Goal: Contribute content: Contribute content

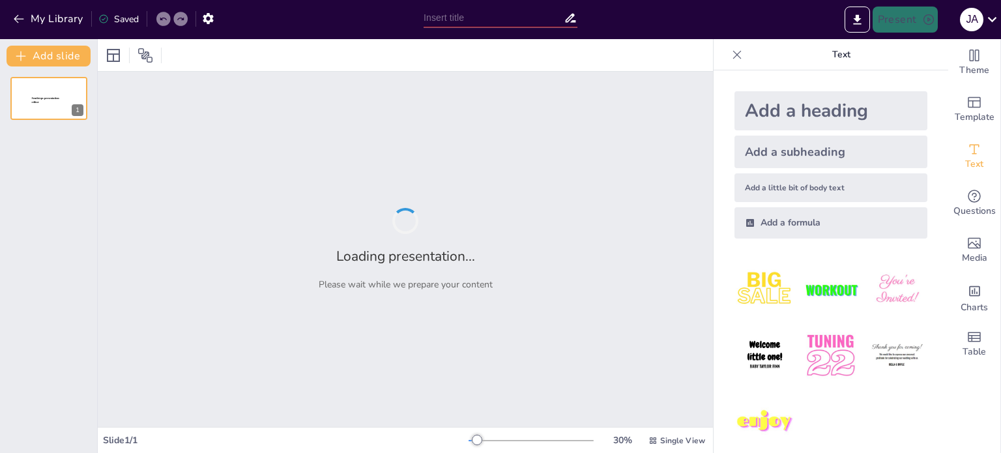
type input "Historia y Futuro del [PERSON_NAME]: Un Ecosistema en Peligro"
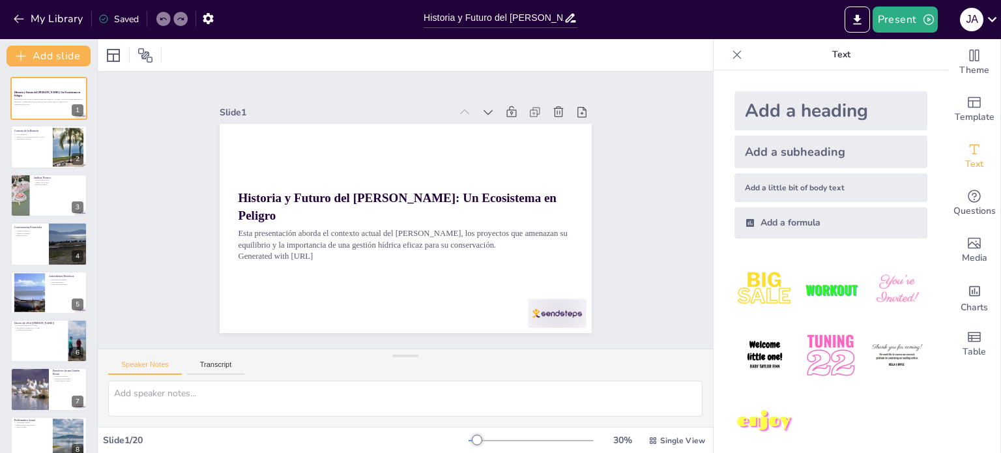
checkbox input "true"
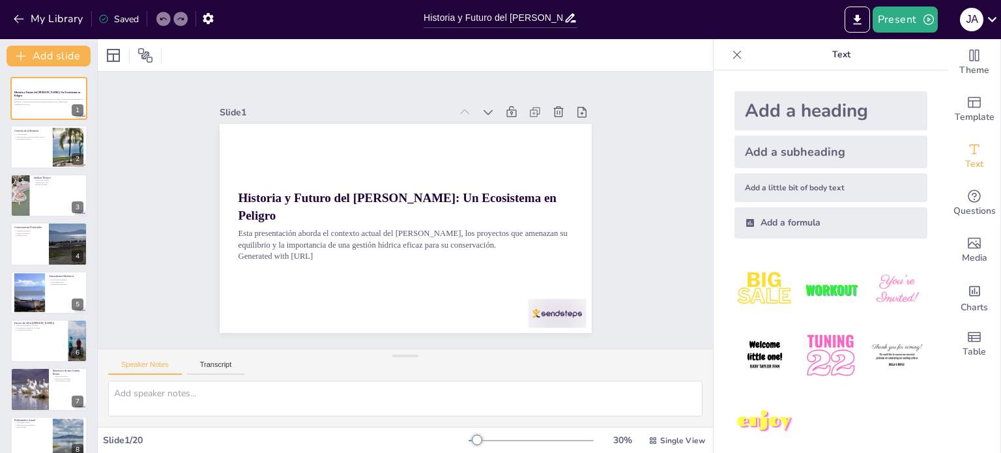
checkbox input "true"
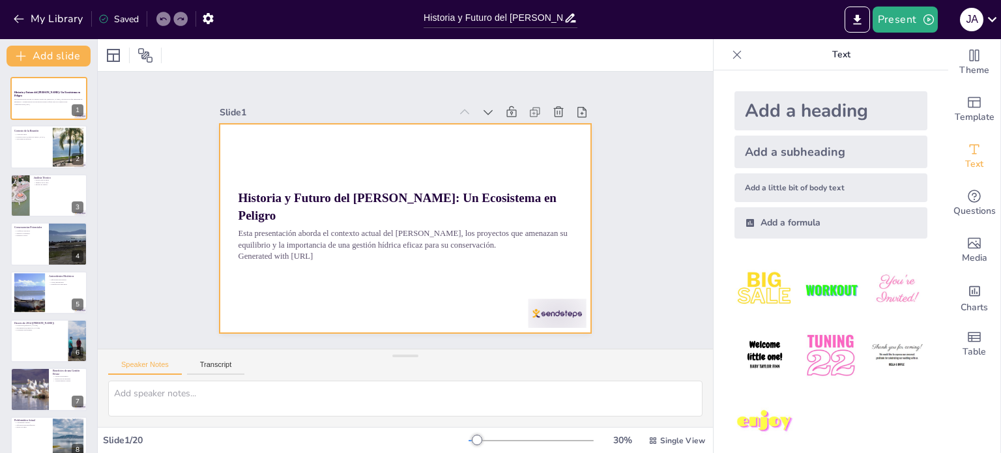
checkbox input "true"
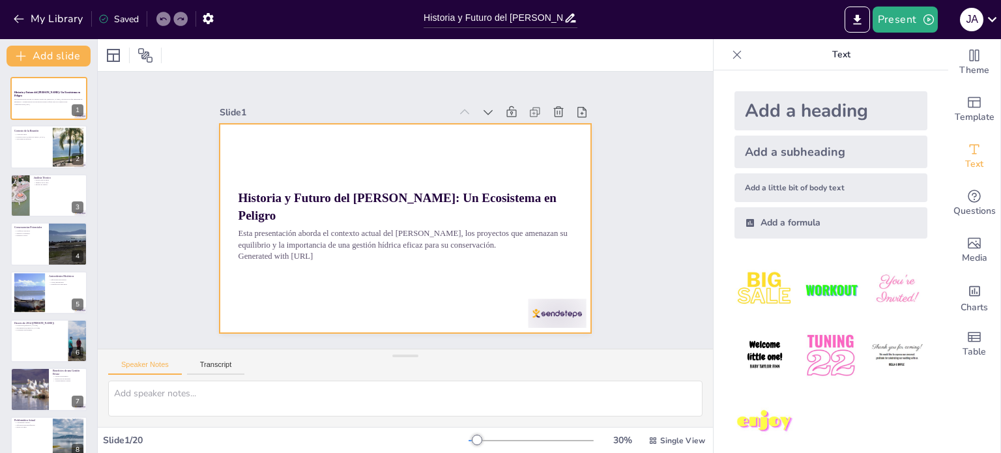
checkbox input "true"
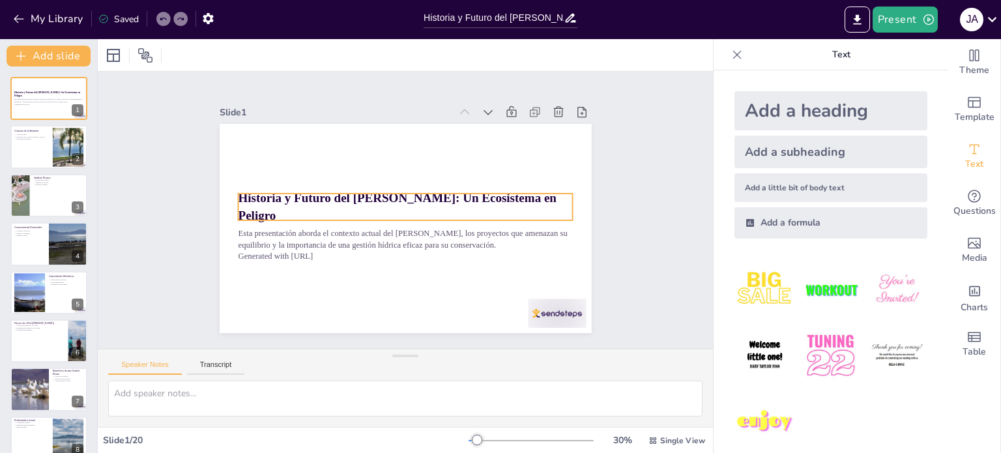
checkbox input "true"
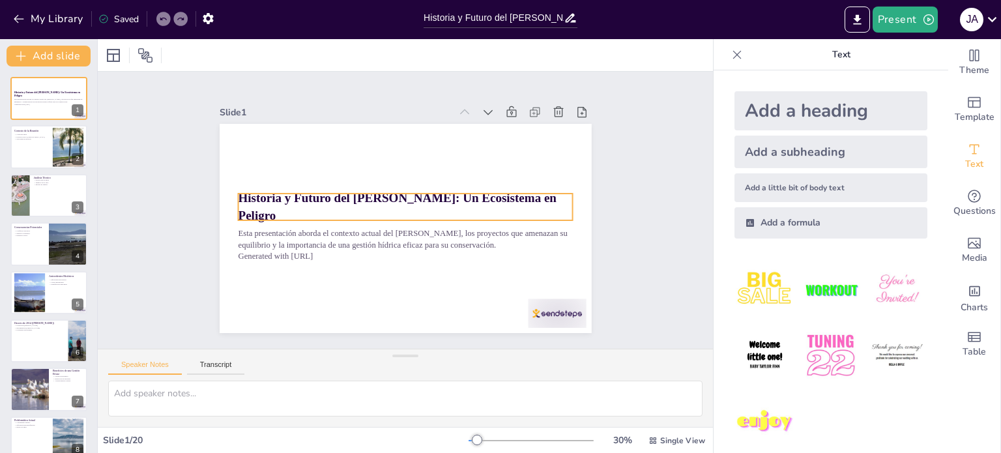
checkbox input "true"
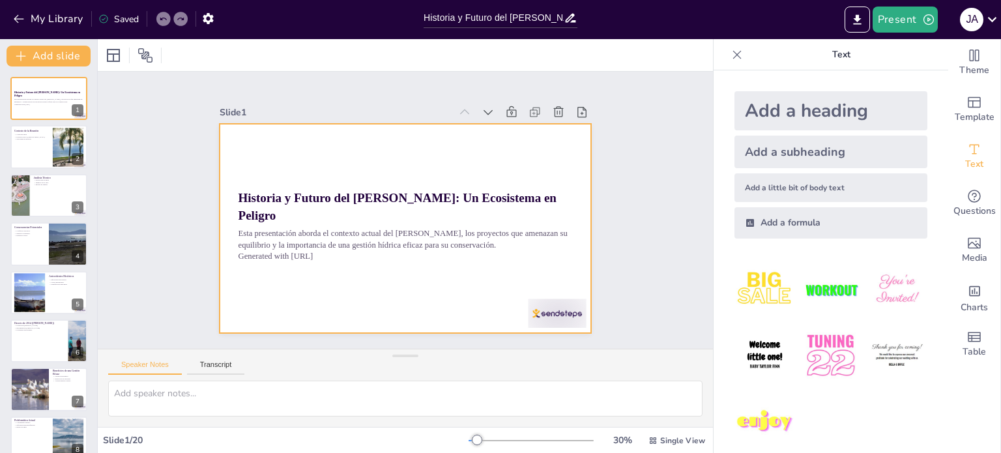
checkbox input "true"
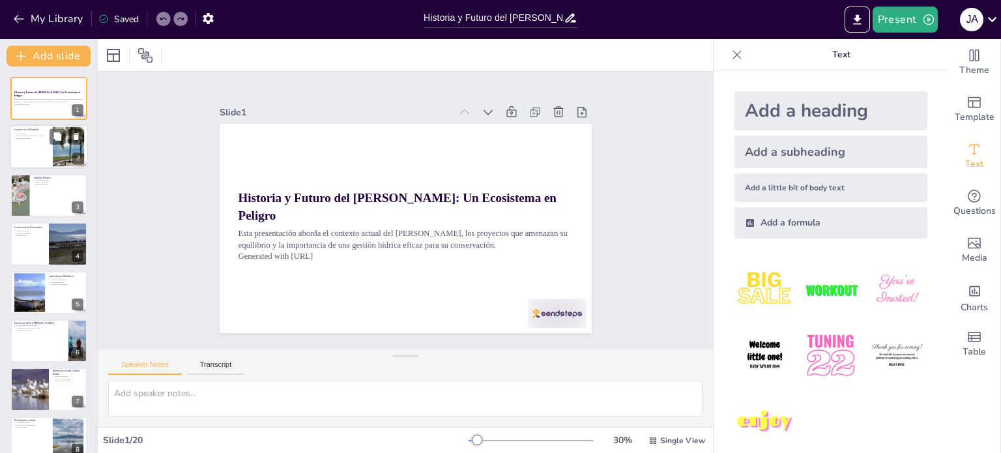
checkbox input "true"
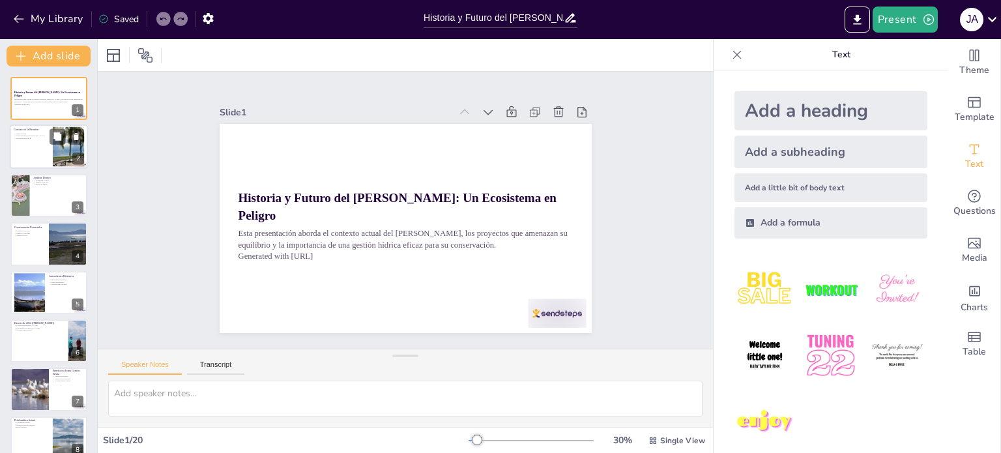
checkbox input "true"
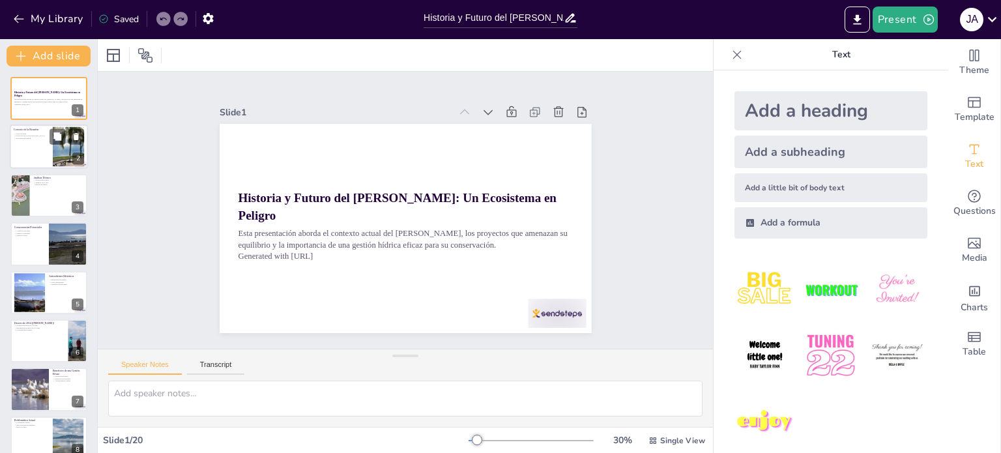
checkbox input "true"
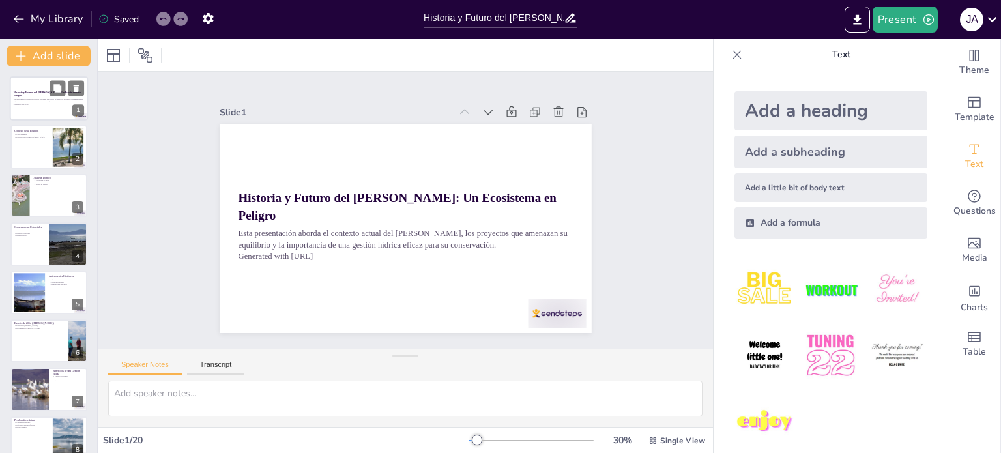
checkbox input "true"
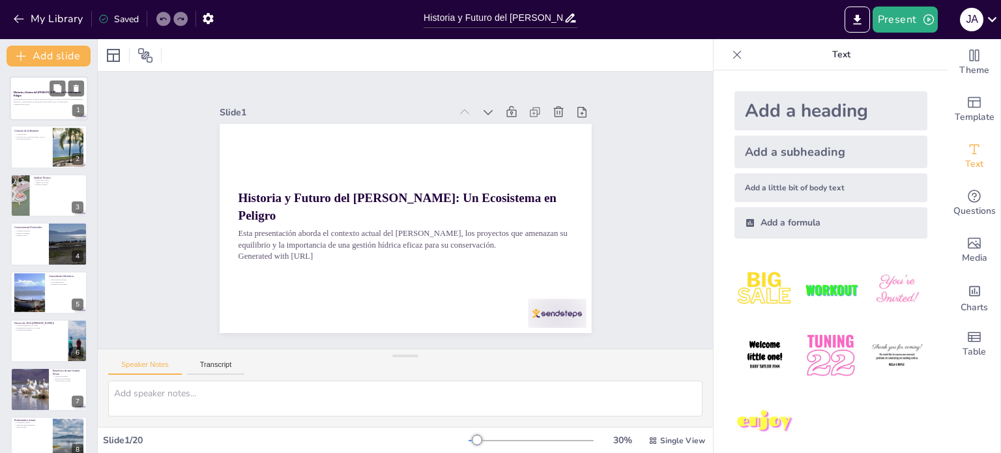
checkbox input "true"
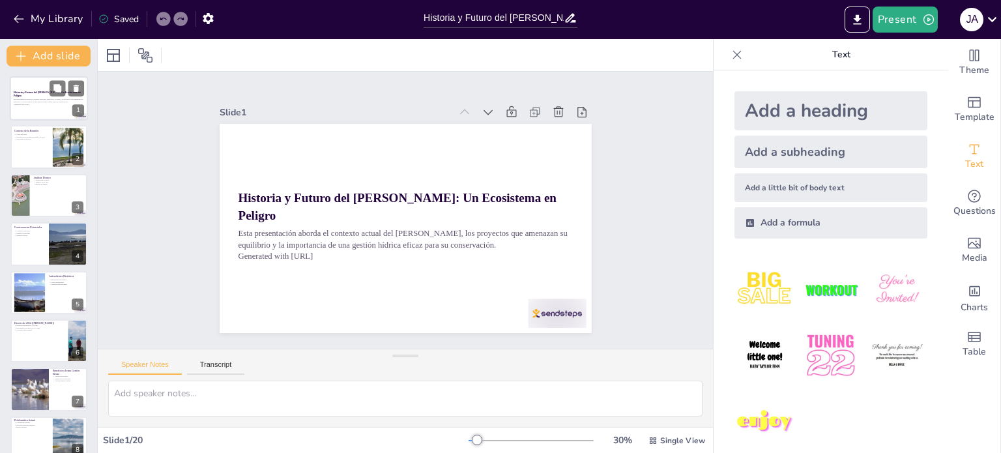
checkbox input "true"
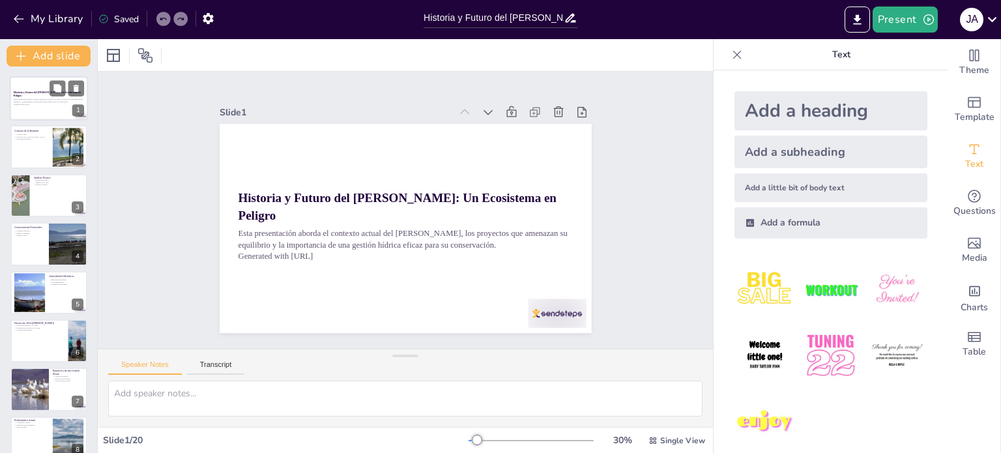
checkbox input "true"
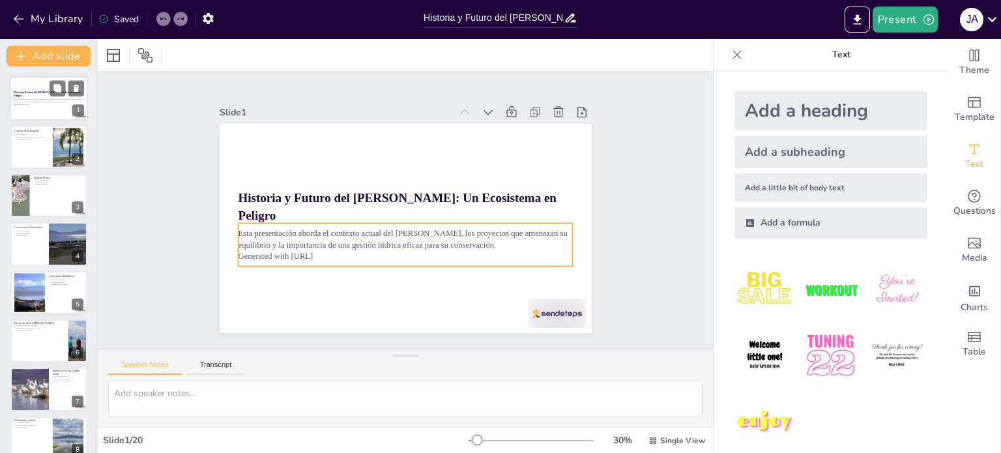
checkbox input "true"
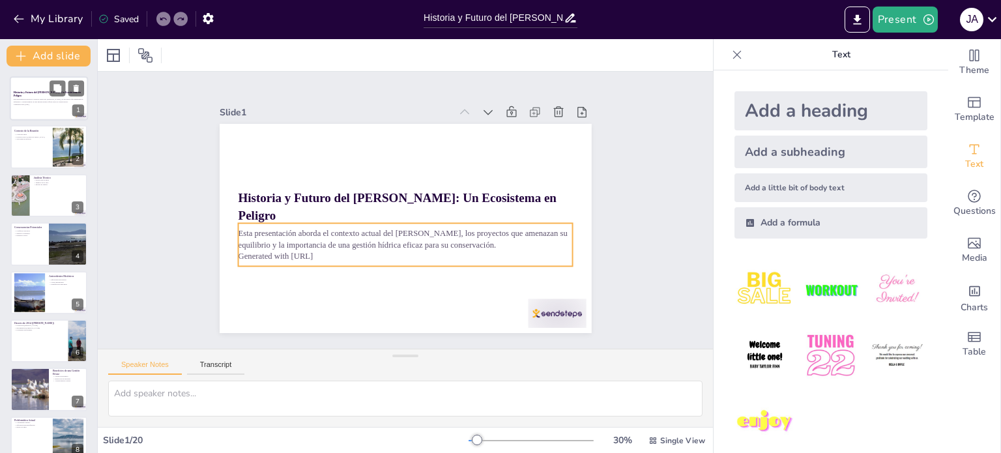
checkbox input "true"
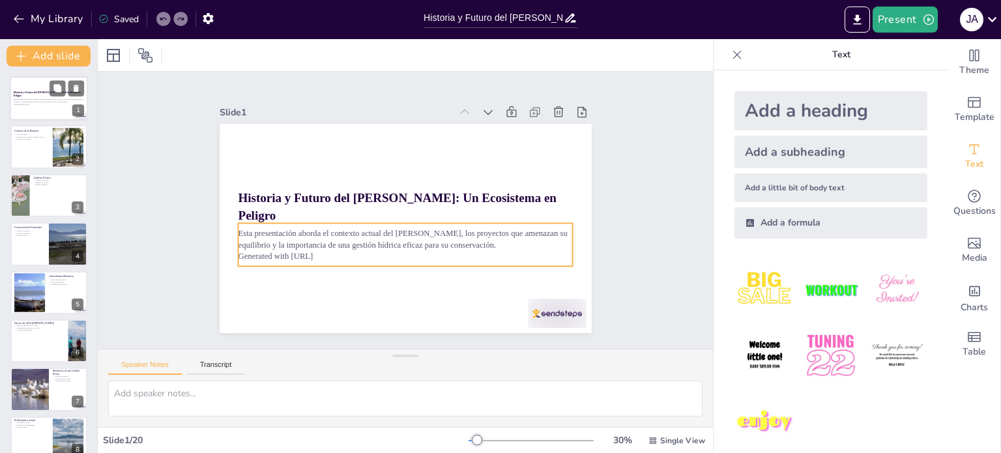
checkbox input "true"
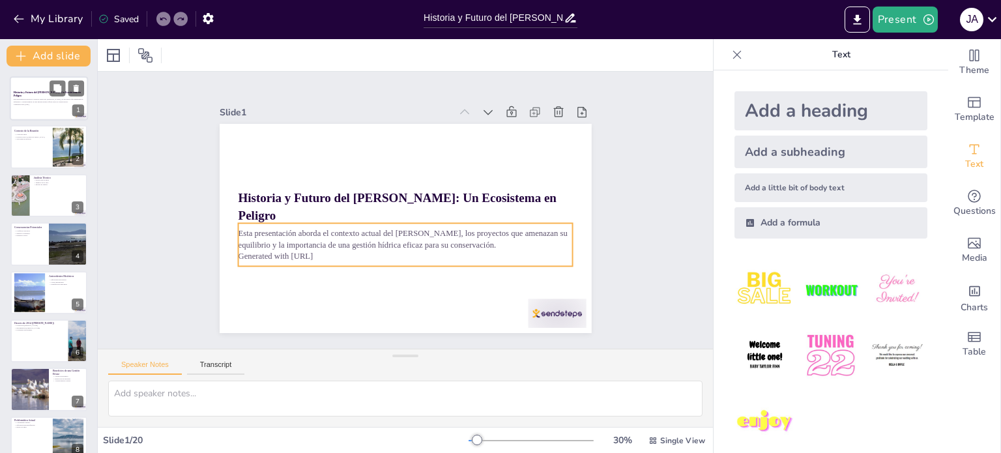
checkbox input "true"
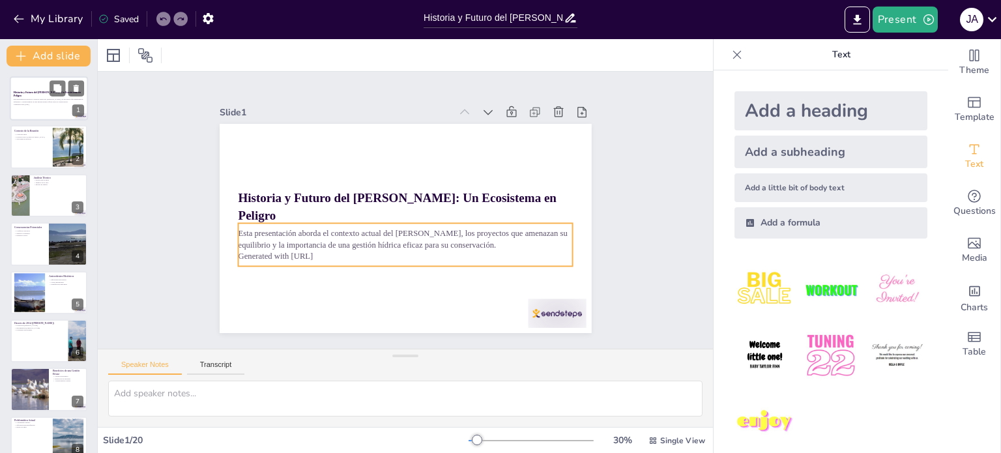
checkbox input "true"
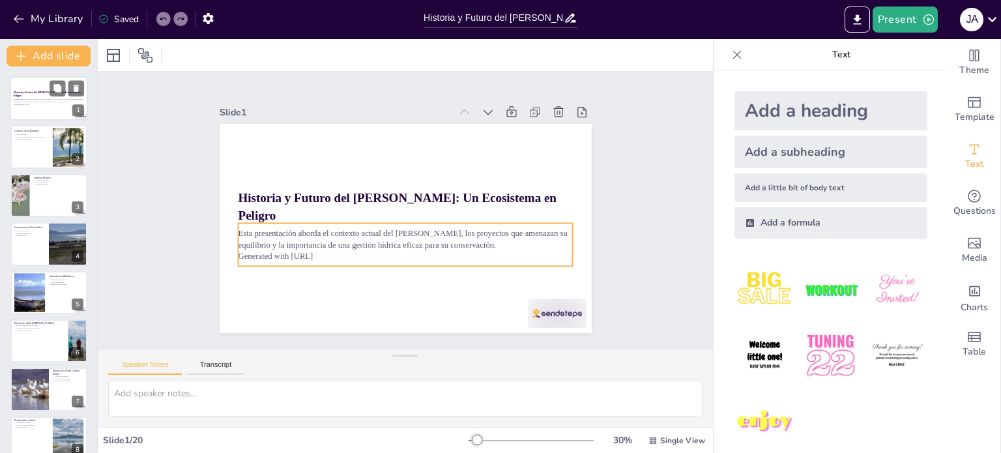
click at [21, 101] on p "Esta presentación aborda el contexto actual del [PERSON_NAME], los proyectos qu…" at bounding box center [49, 100] width 70 height 5
checkbox input "true"
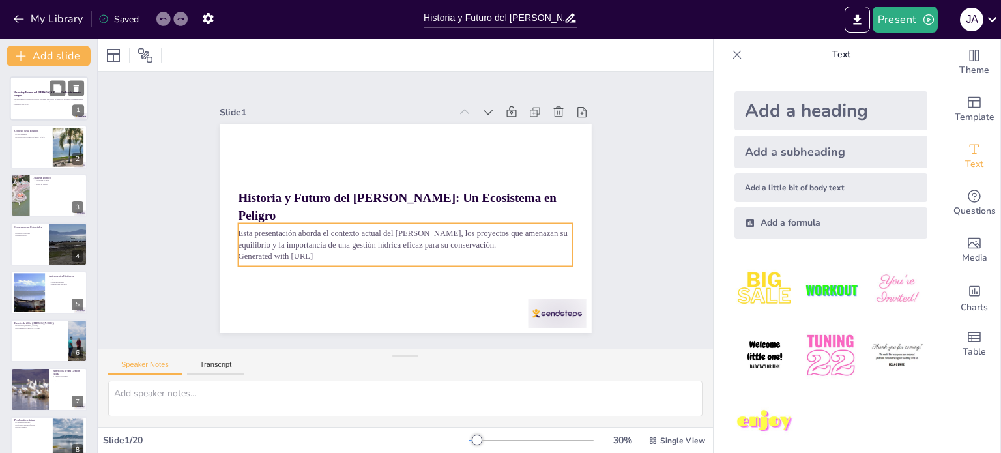
checkbox input "true"
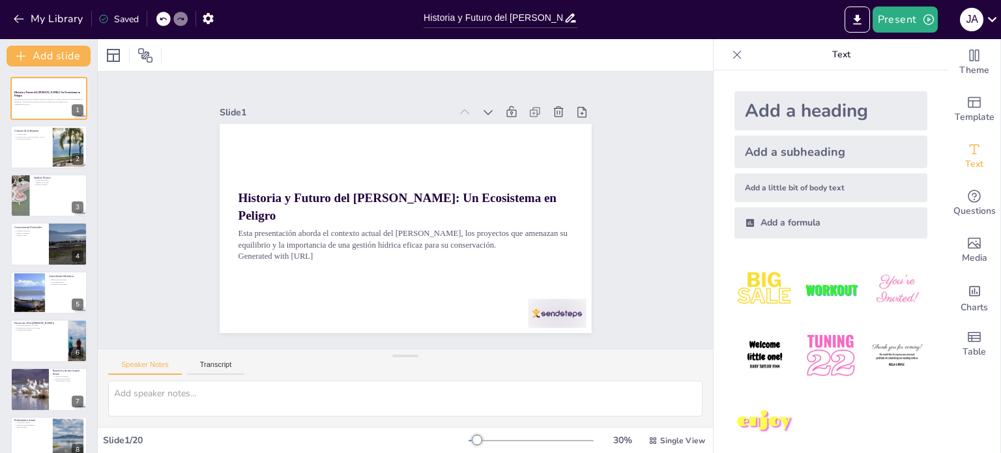
checkbox input "true"
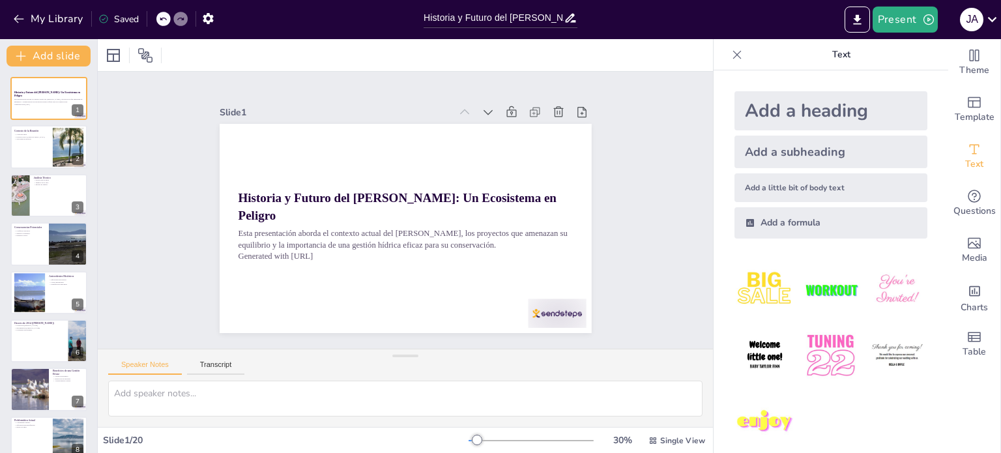
checkbox input "true"
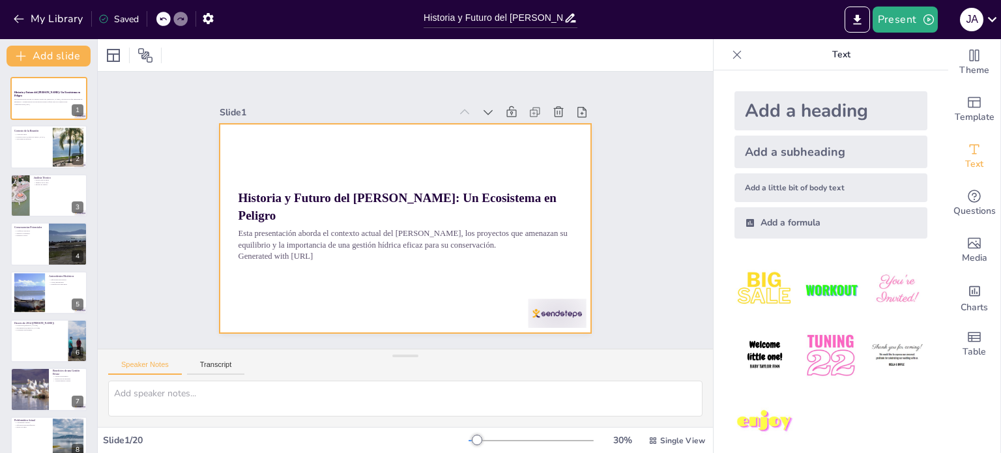
checkbox input "true"
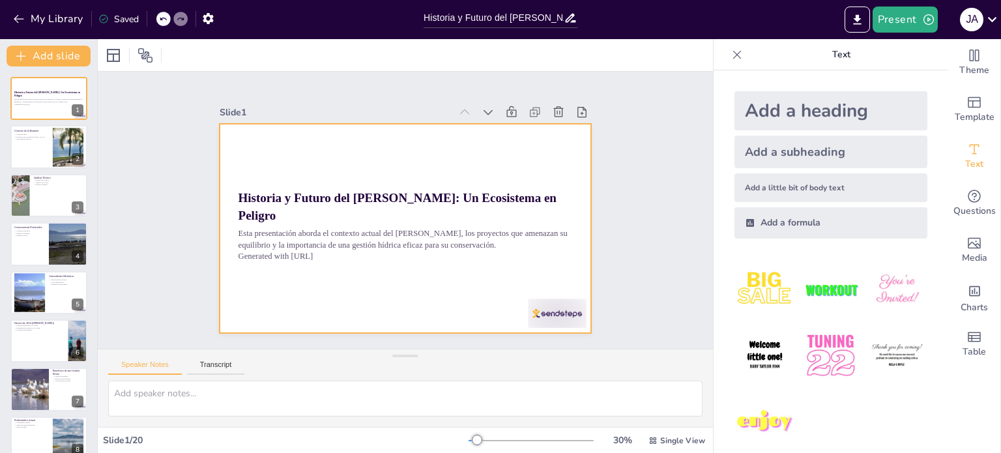
checkbox input "true"
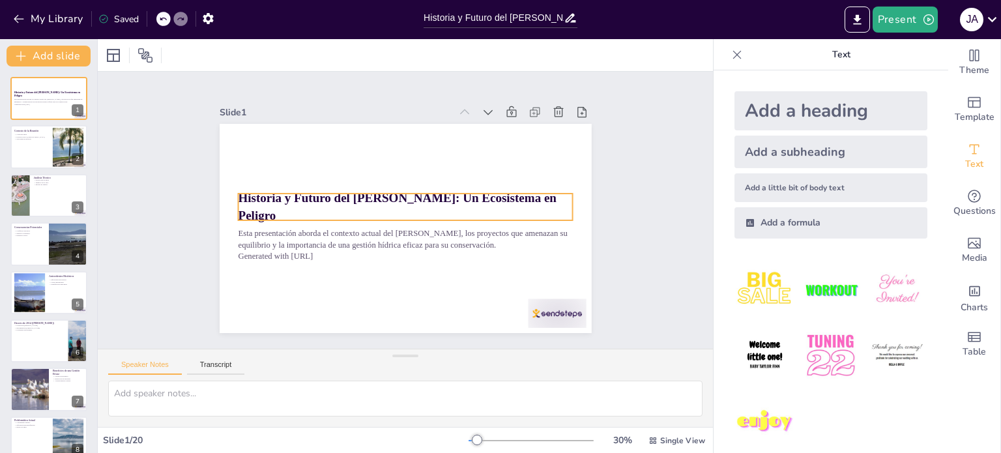
checkbox input "true"
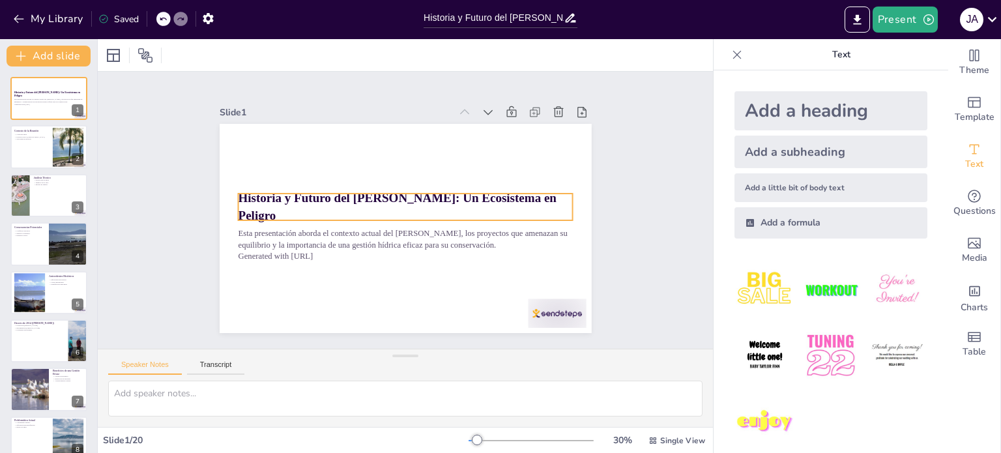
checkbox input "true"
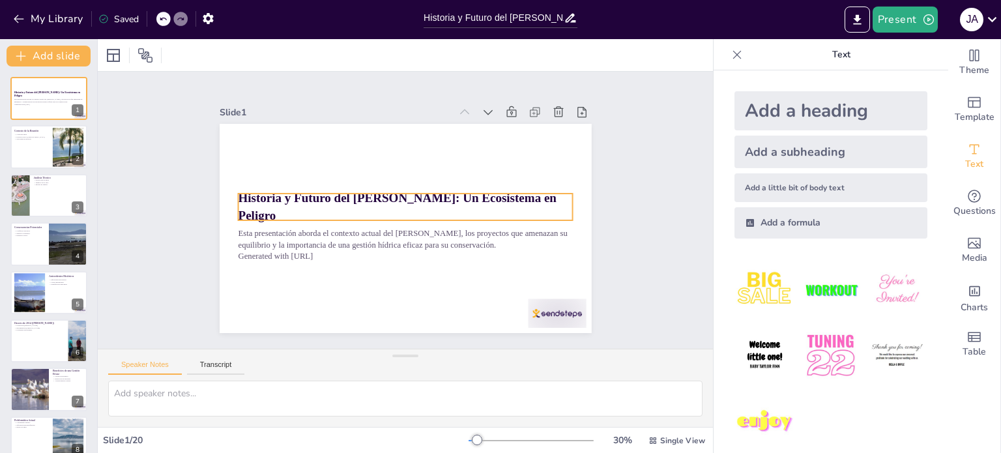
checkbox input "true"
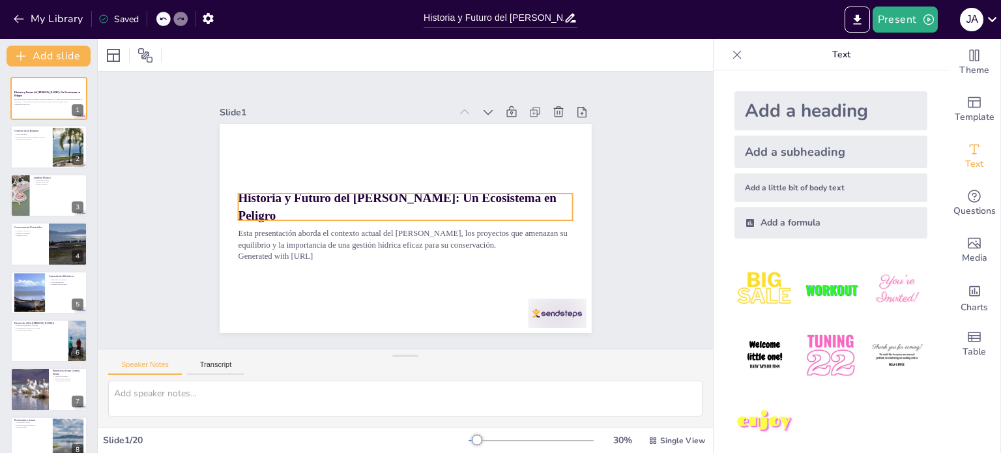
checkbox input "true"
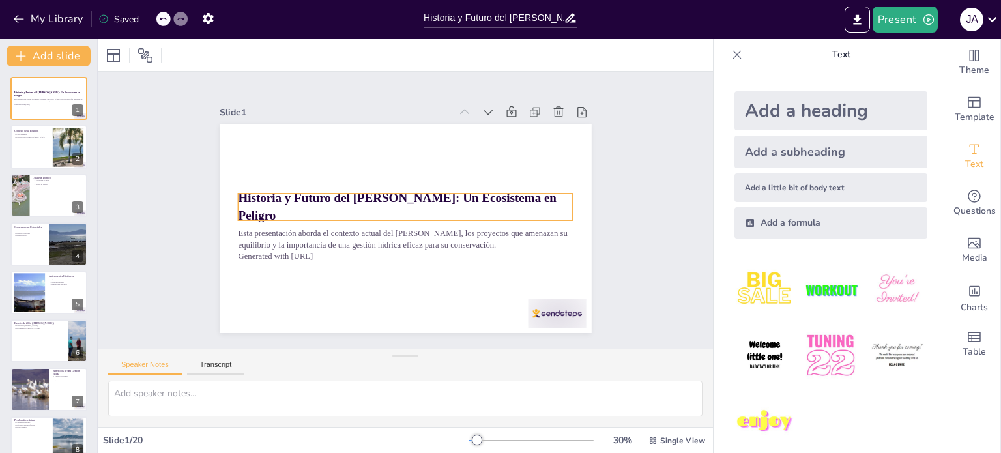
checkbox input "true"
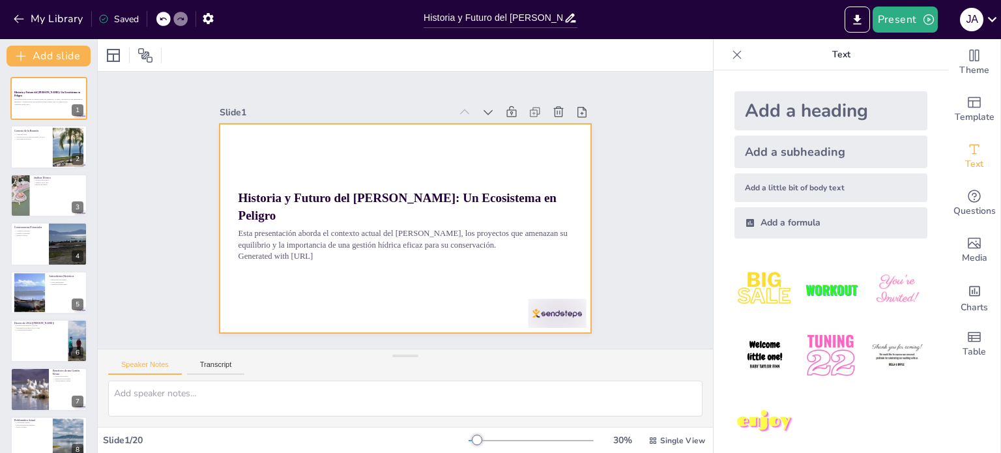
checkbox input "true"
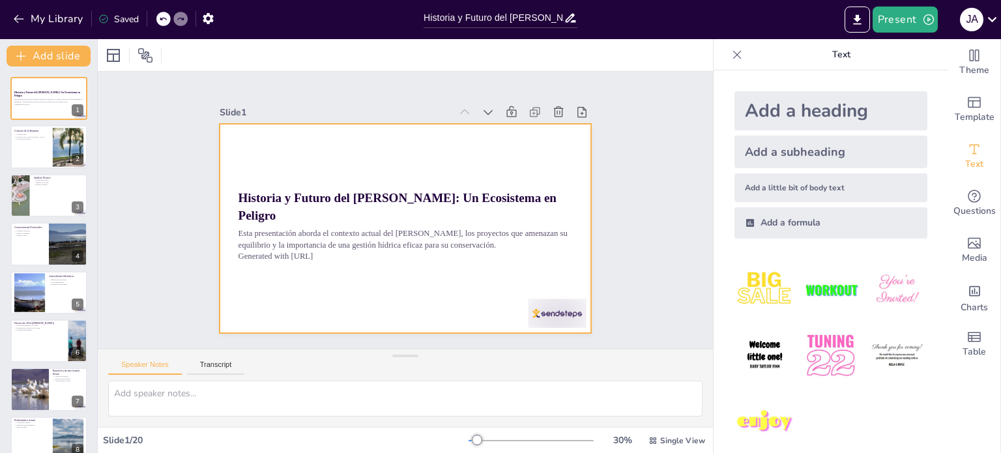
checkbox input "true"
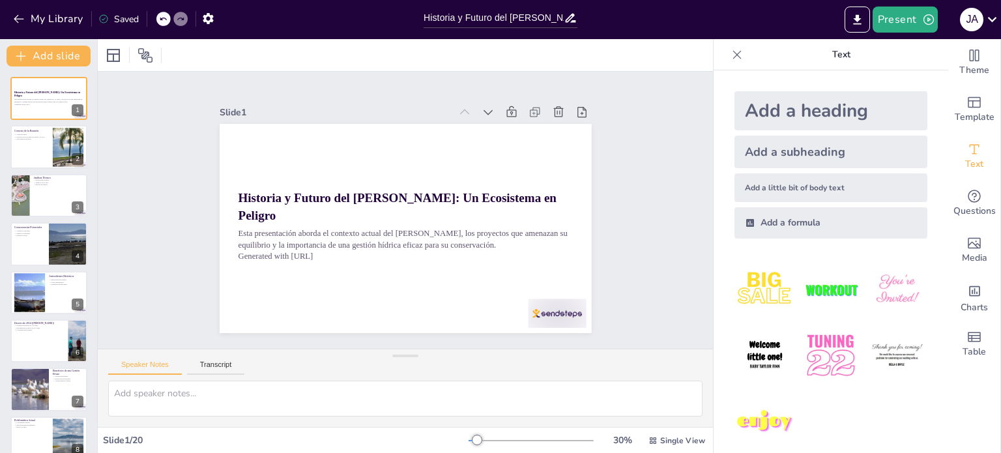
checkbox input "true"
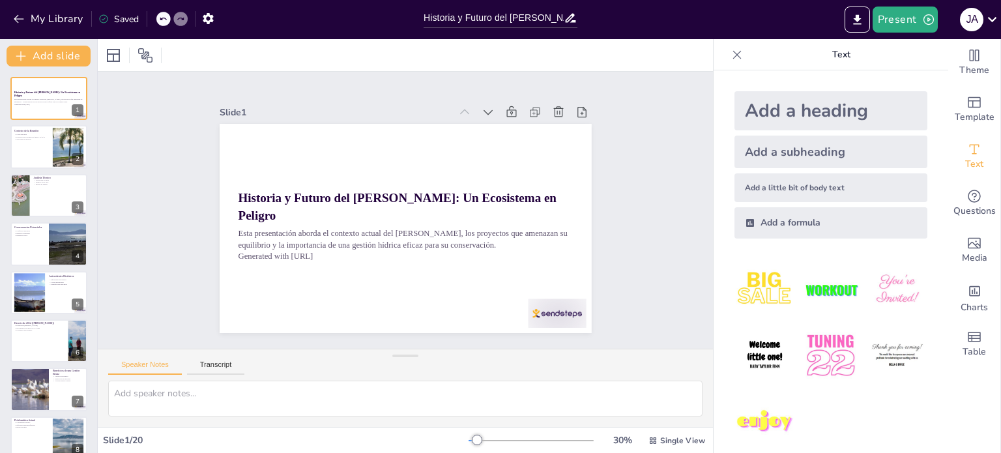
checkbox input "true"
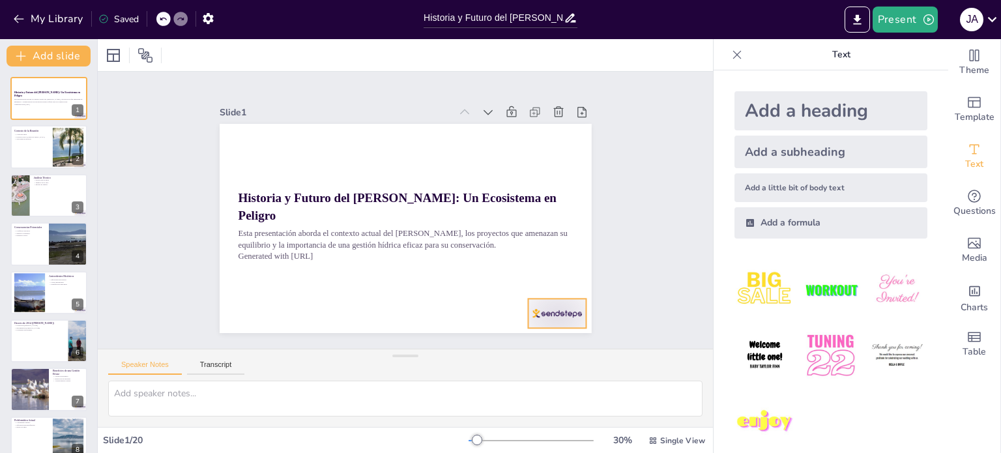
checkbox input "true"
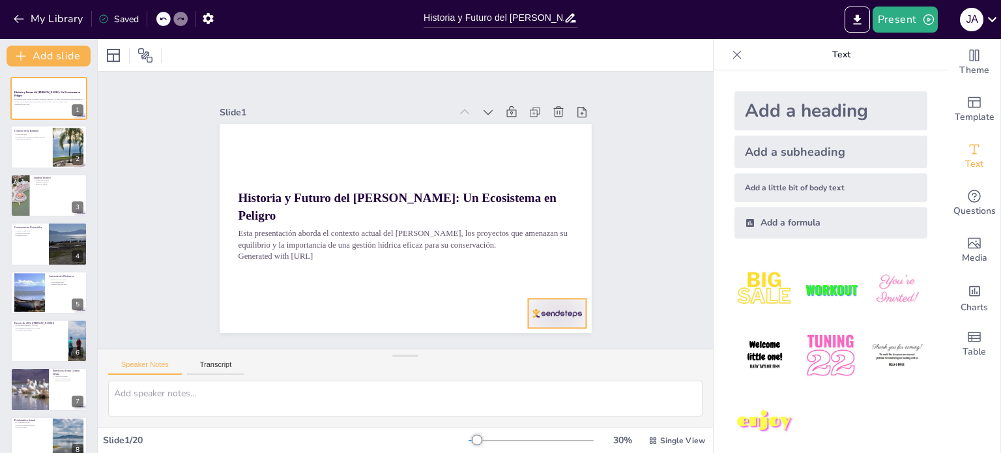
click at [547, 163] on div at bounding box center [571, 130] width 54 height 65
checkbox input "true"
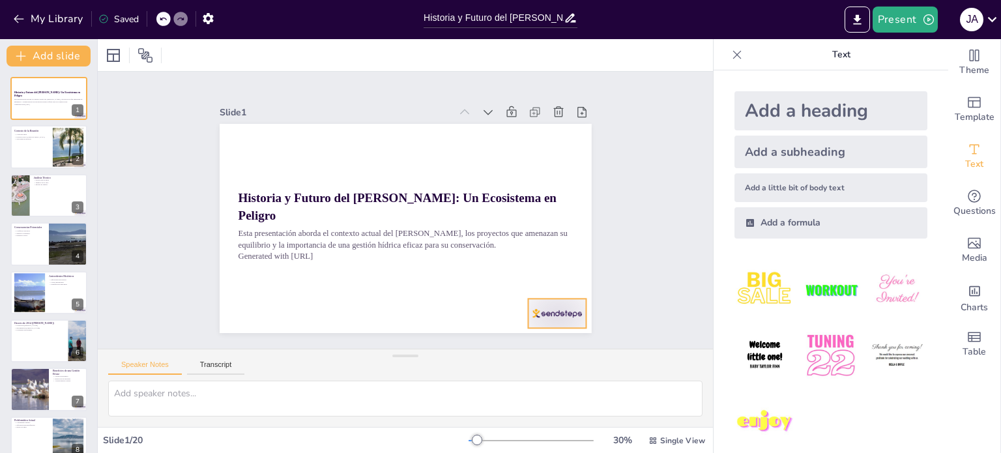
checkbox input "true"
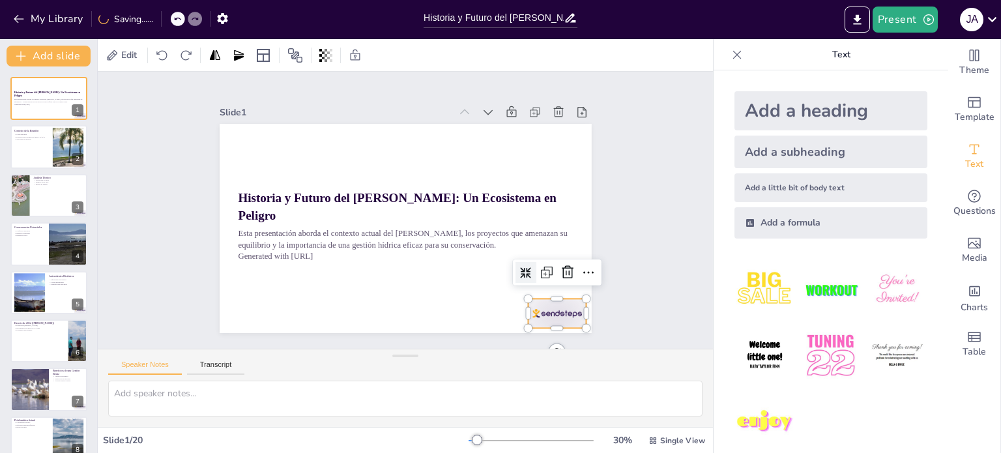
checkbox input "true"
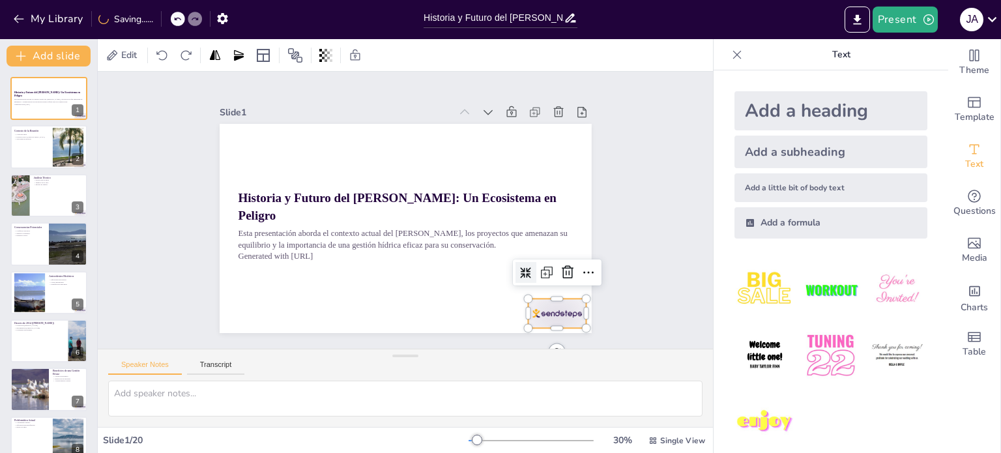
checkbox input "true"
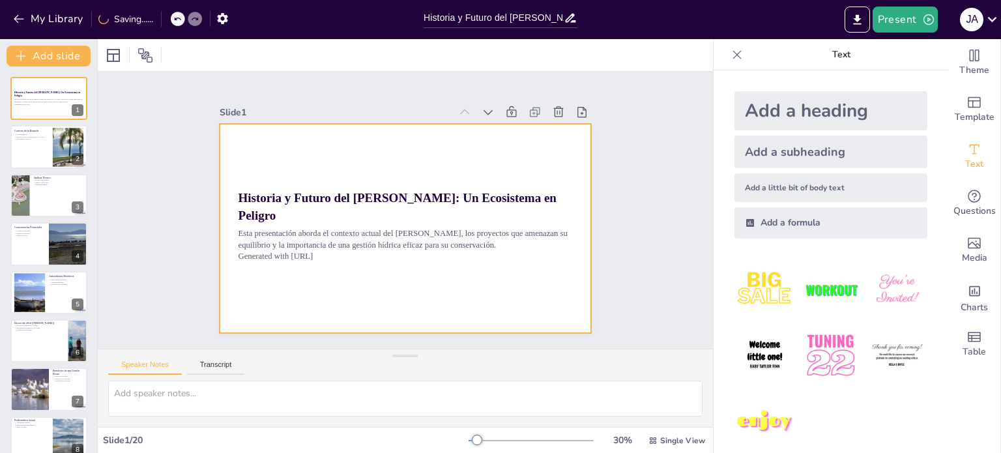
checkbox input "true"
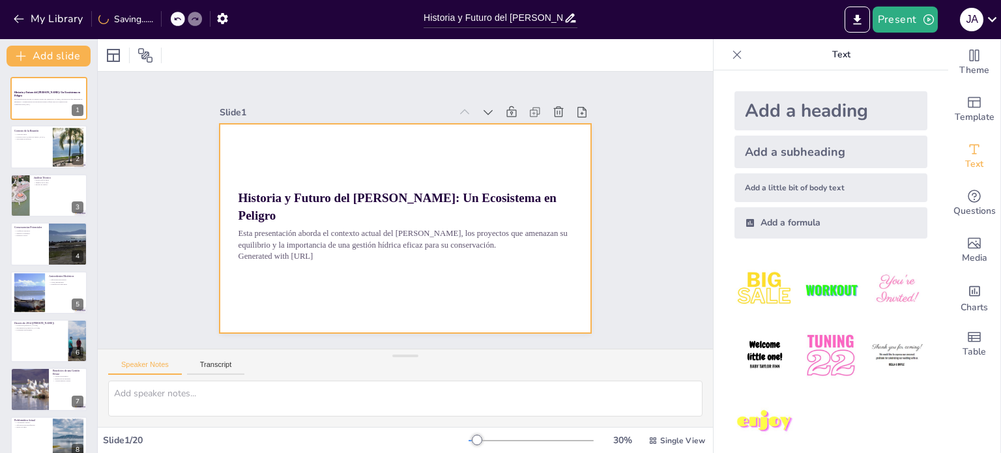
checkbox input "true"
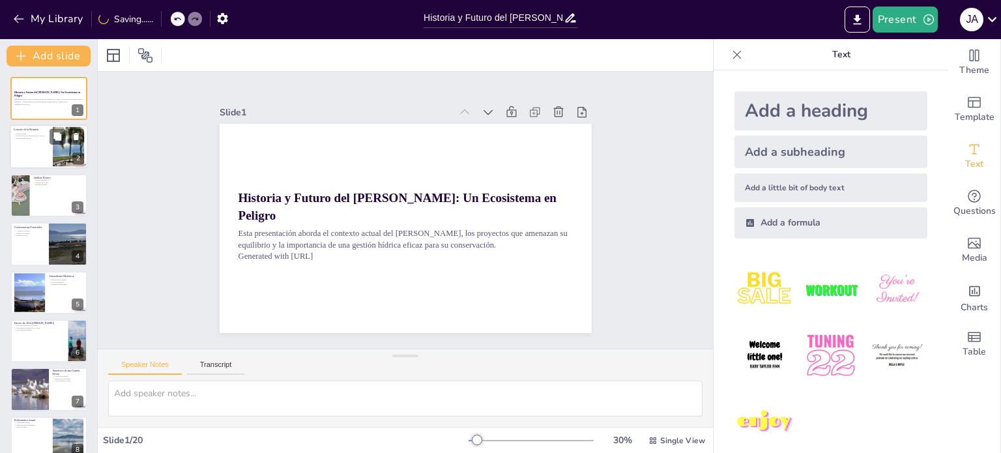
checkbox input "true"
click at [57, 147] on div at bounding box center [68, 147] width 70 height 40
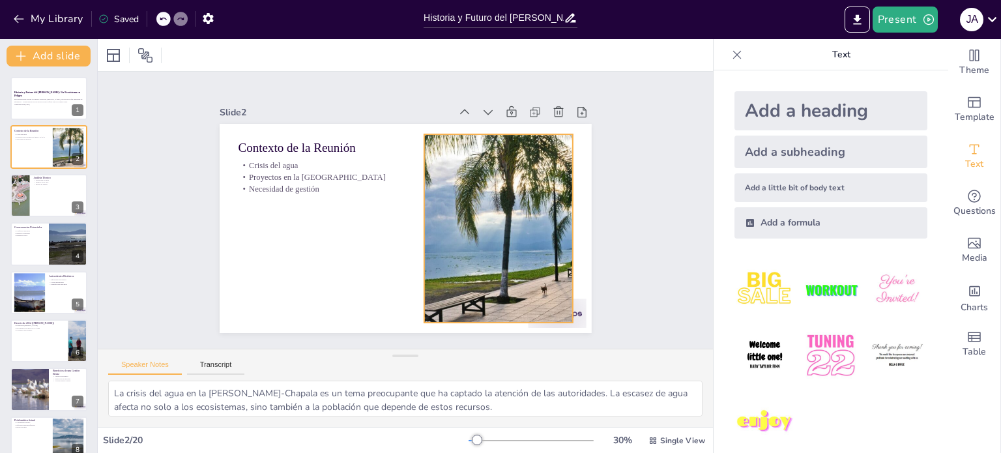
click at [505, 282] on div at bounding box center [351, 287] width 308 height 383
click at [42, 198] on div at bounding box center [49, 195] width 78 height 44
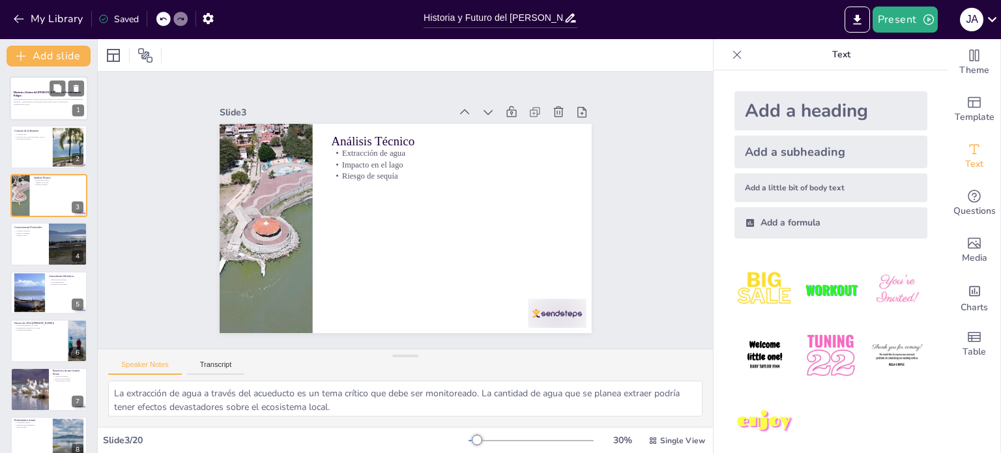
click at [28, 98] on p "Esta presentación aborda el contexto actual del [PERSON_NAME], los proyectos qu…" at bounding box center [49, 100] width 70 height 5
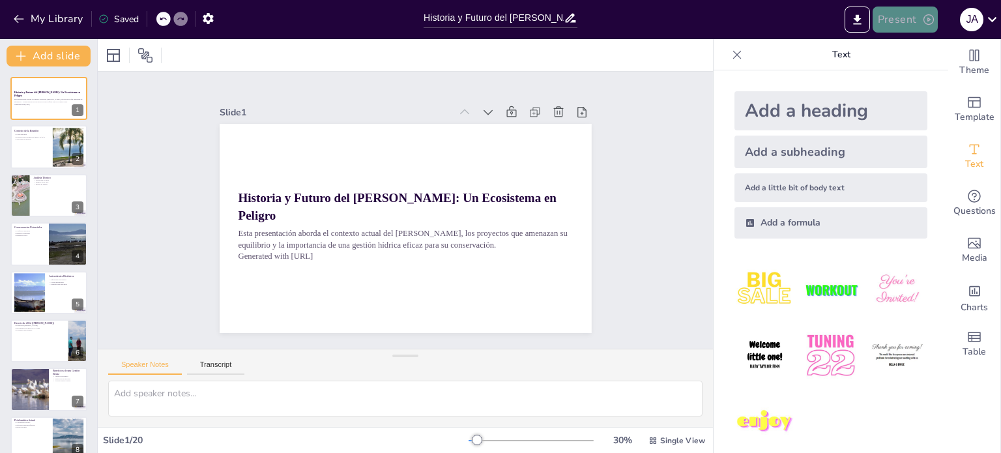
click at [905, 20] on button "Present" at bounding box center [905, 20] width 65 height 26
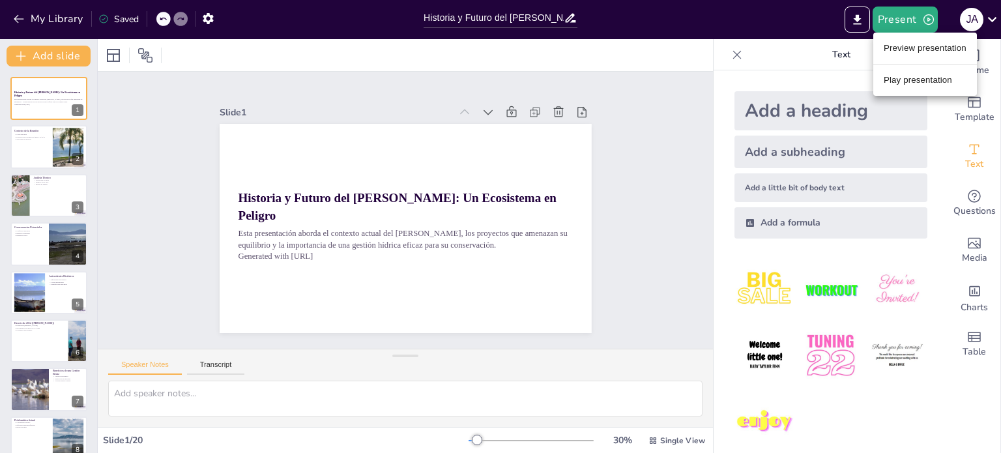
click at [903, 44] on li "Preview presentation" at bounding box center [925, 48] width 104 height 21
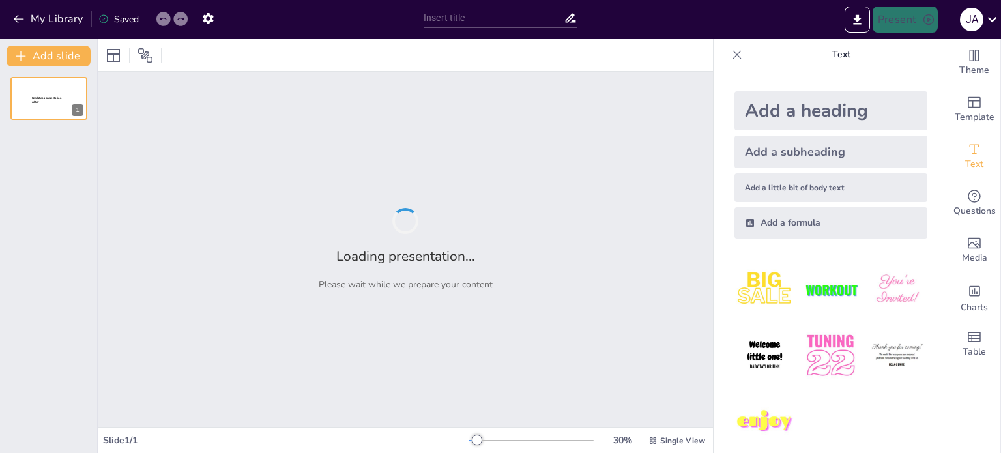
type input "Historia y Futuro del [PERSON_NAME]: Un Ecosistema en Peligro"
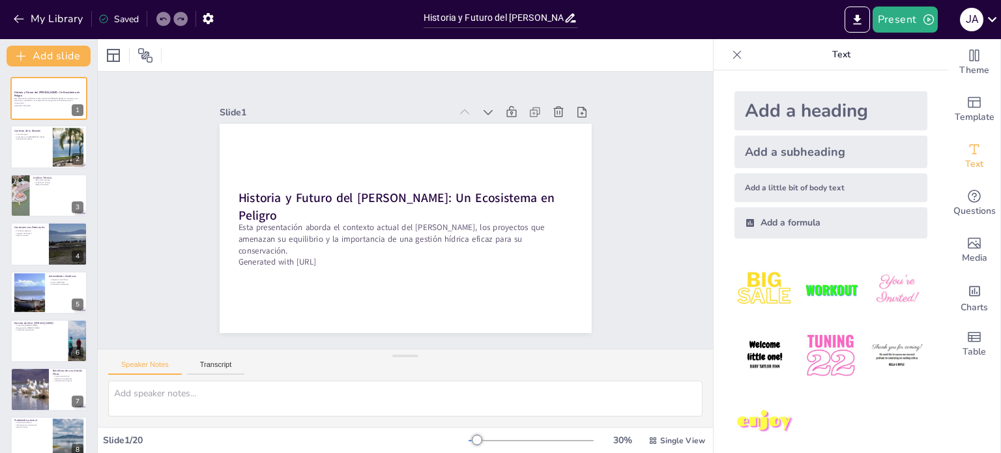
checkbox input "true"
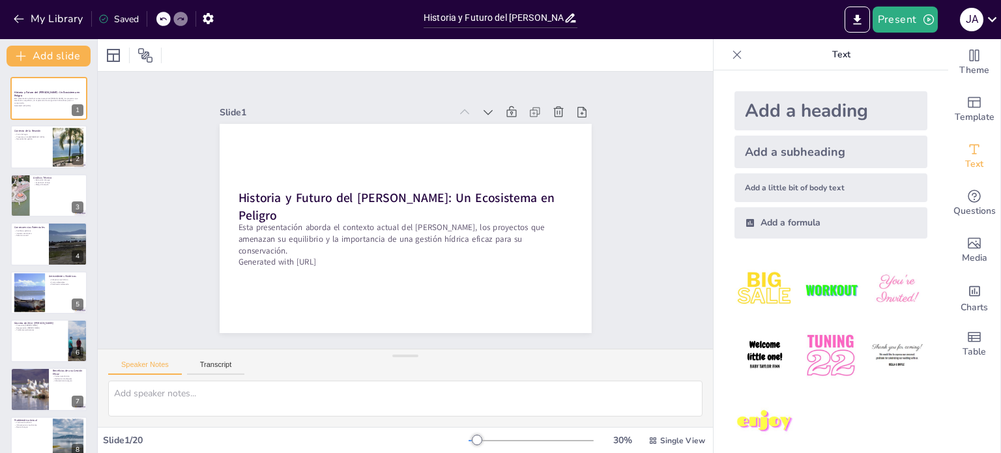
checkbox input "true"
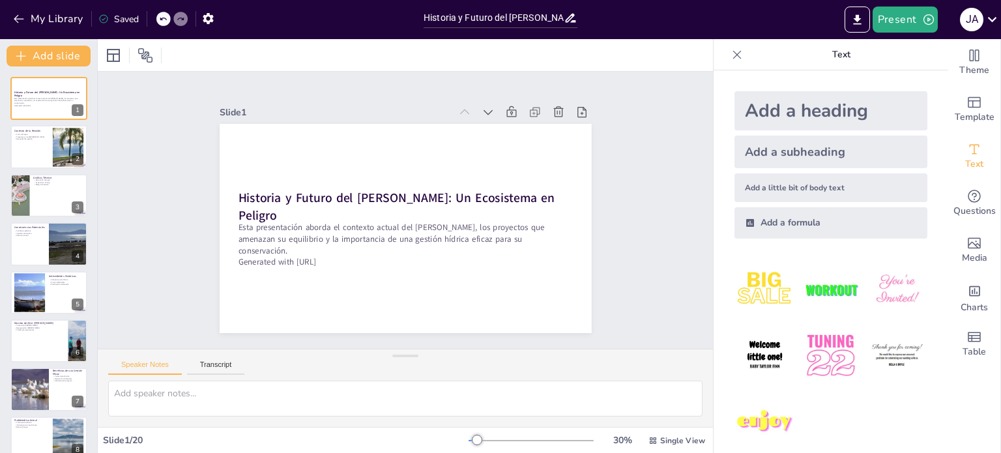
checkbox input "true"
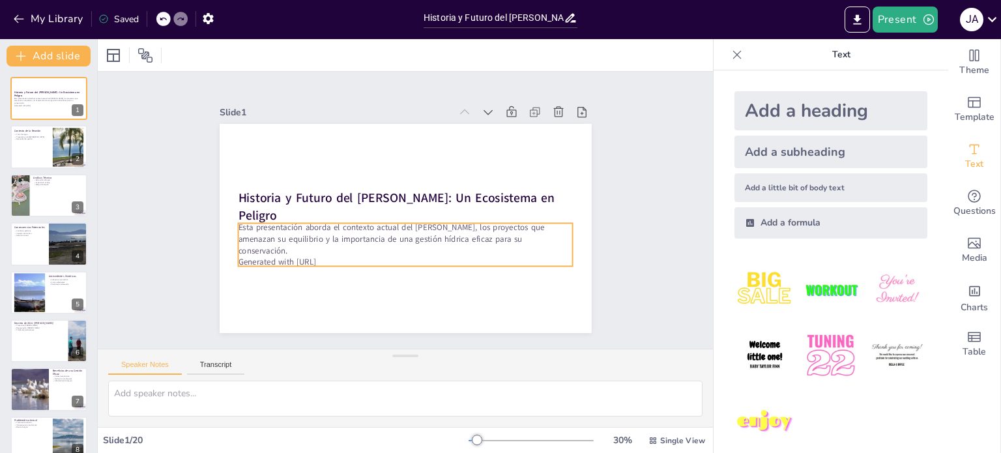
checkbox input "true"
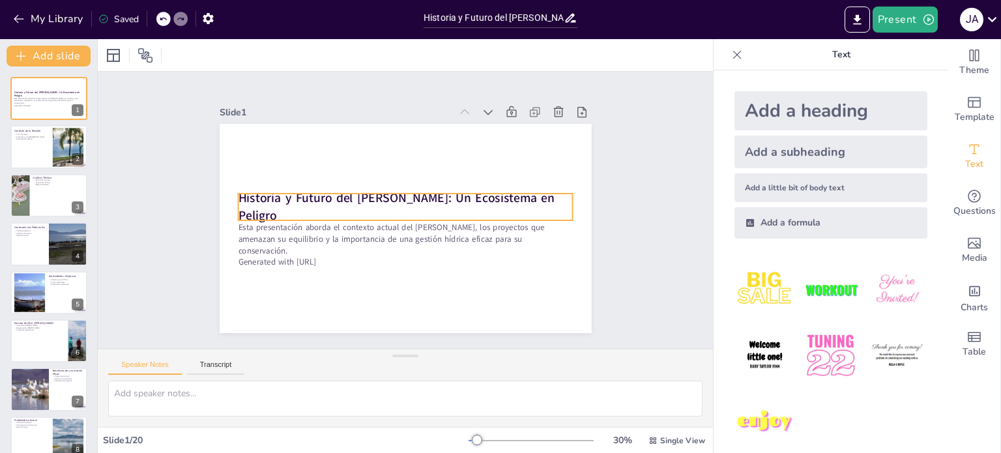
checkbox input "true"
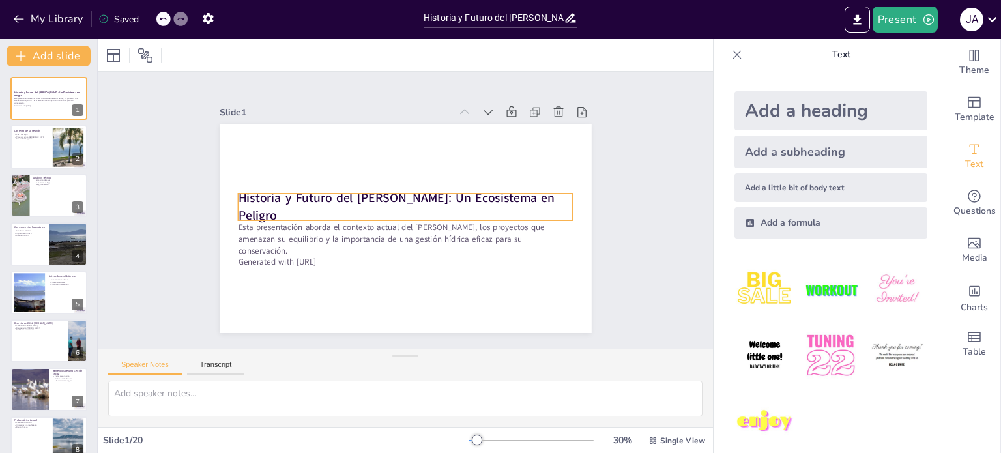
checkbox input "true"
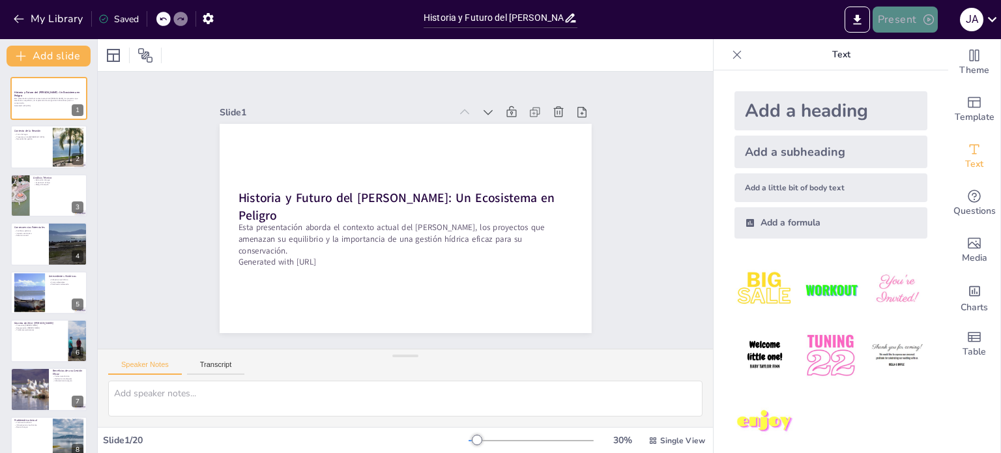
click at [899, 21] on button "Present" at bounding box center [905, 20] width 65 height 26
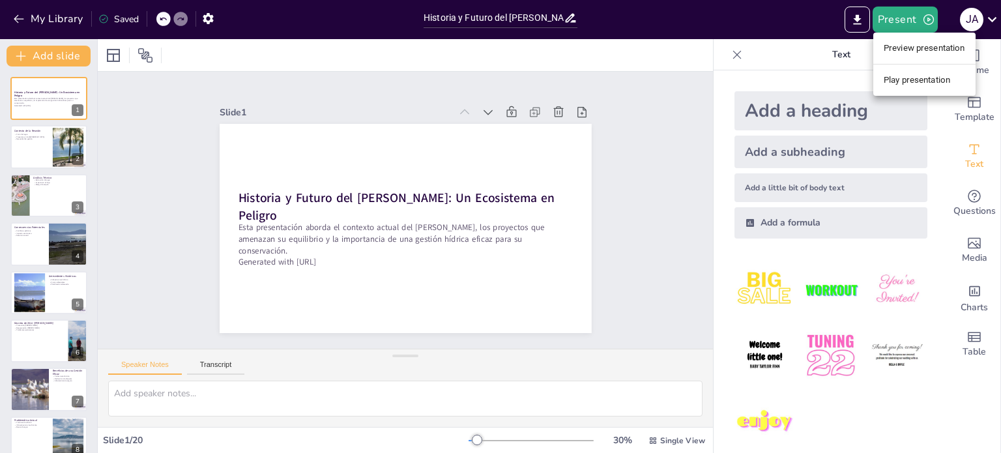
click at [899, 76] on li "Play presentation" at bounding box center [924, 80] width 102 height 21
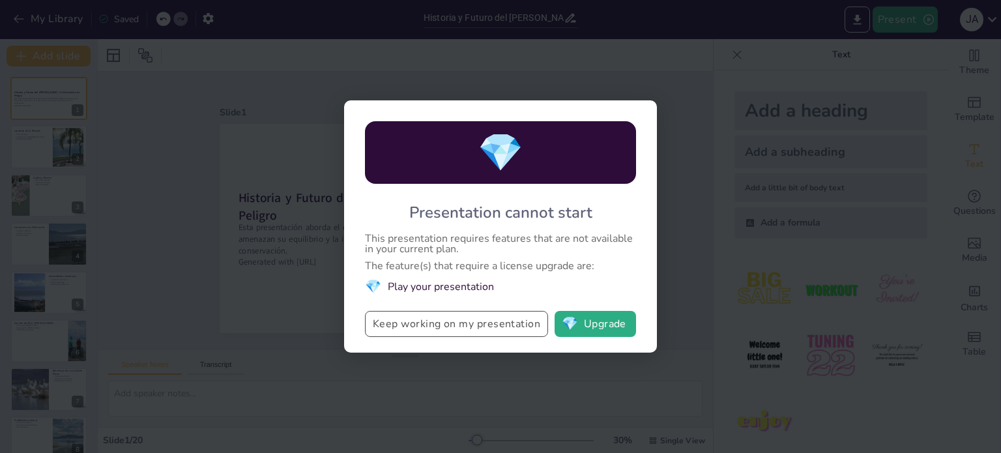
click at [454, 328] on button "Keep working on my presentation" at bounding box center [456, 324] width 183 height 26
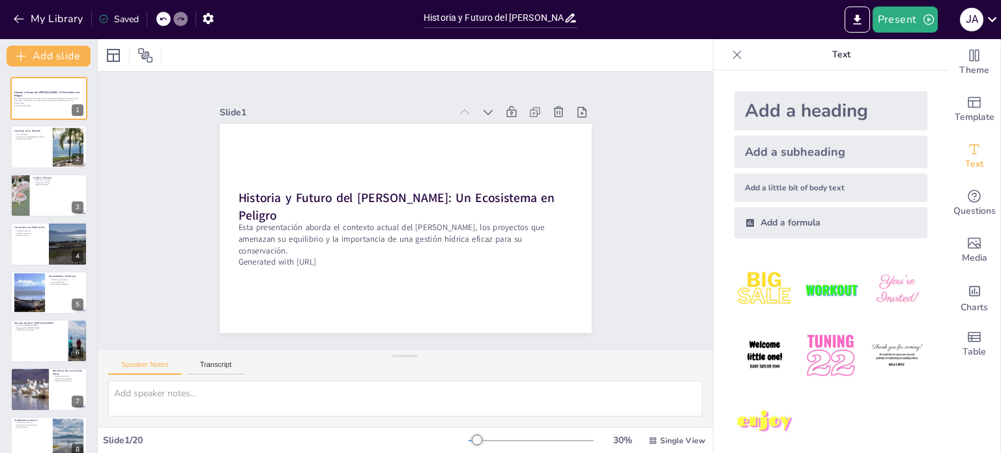
checkbox input "true"
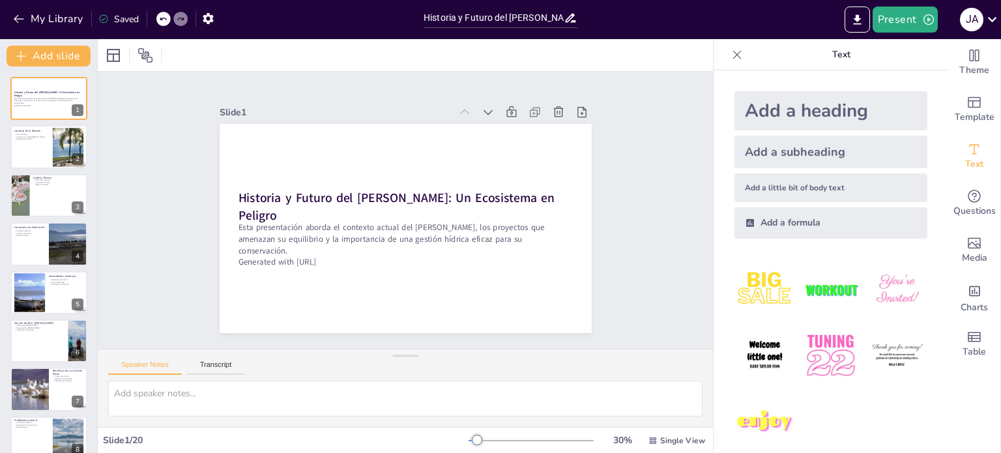
checkbox input "true"
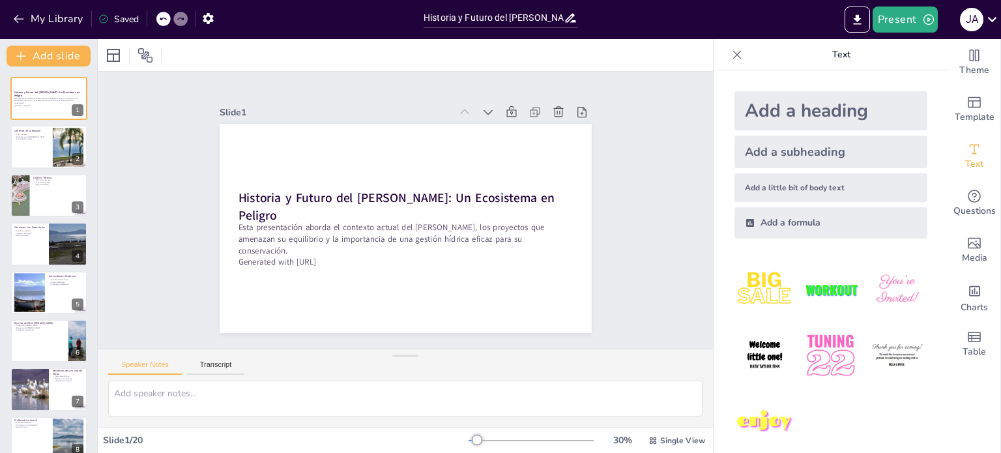
checkbox input "true"
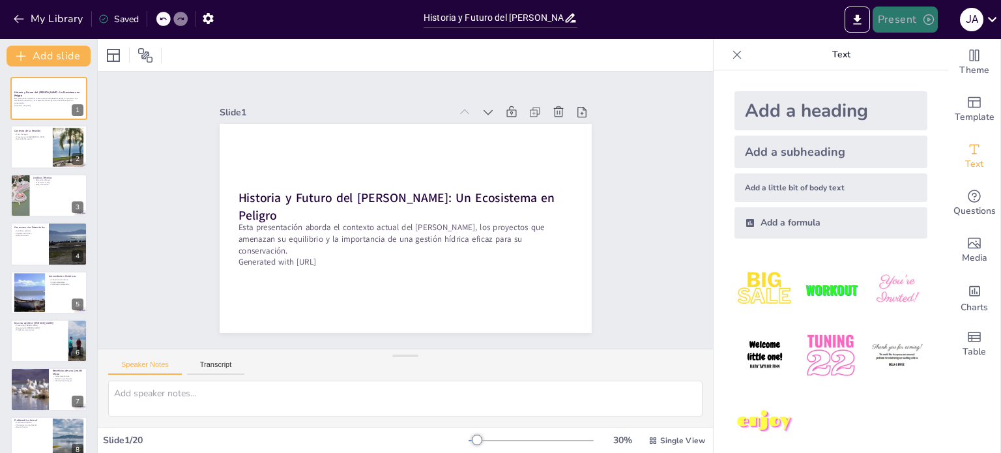
click at [892, 28] on button "Present" at bounding box center [905, 20] width 65 height 26
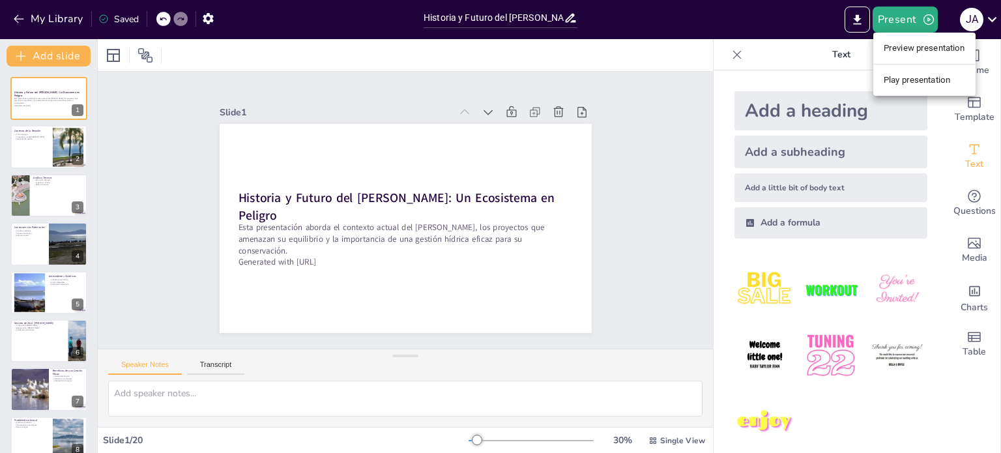
click at [859, 23] on div at bounding box center [500, 226] width 1001 height 453
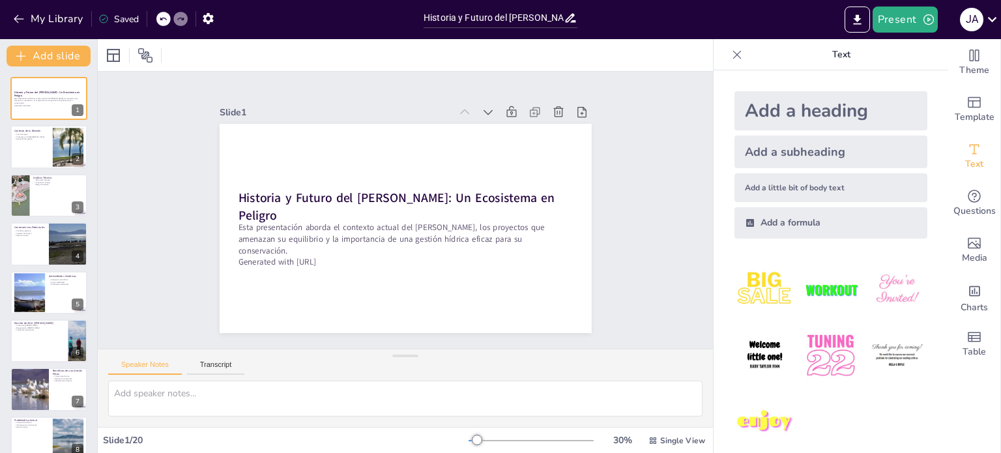
click at [859, 23] on icon "Export to PowerPoint" at bounding box center [857, 19] width 8 height 10
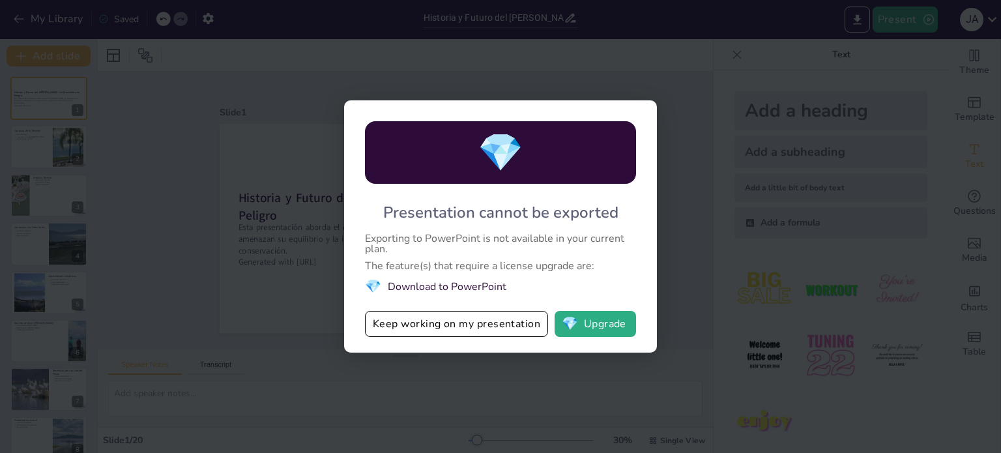
click at [755, 145] on div "💎 Presentation cannot be exported Exporting to PowerPoint is not available in y…" at bounding box center [500, 226] width 1001 height 453
click at [669, 98] on div "💎 Presentation cannot be exported Exporting to PowerPoint is not available in y…" at bounding box center [500, 226] width 1001 height 453
click at [295, 250] on div "💎 Presentation cannot be exported Exporting to PowerPoint is not available in y…" at bounding box center [500, 226] width 1001 height 453
click at [412, 320] on button "Keep working on my presentation" at bounding box center [456, 324] width 183 height 26
checkbox input "true"
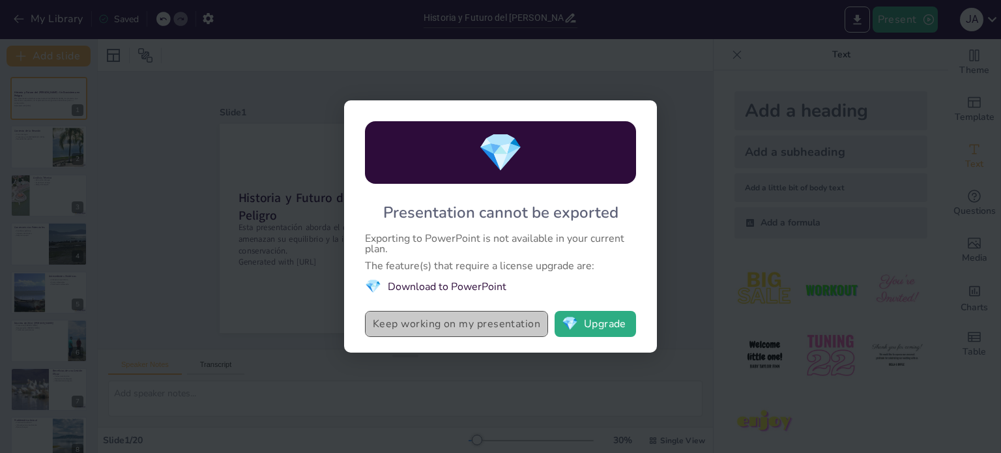
checkbox input "true"
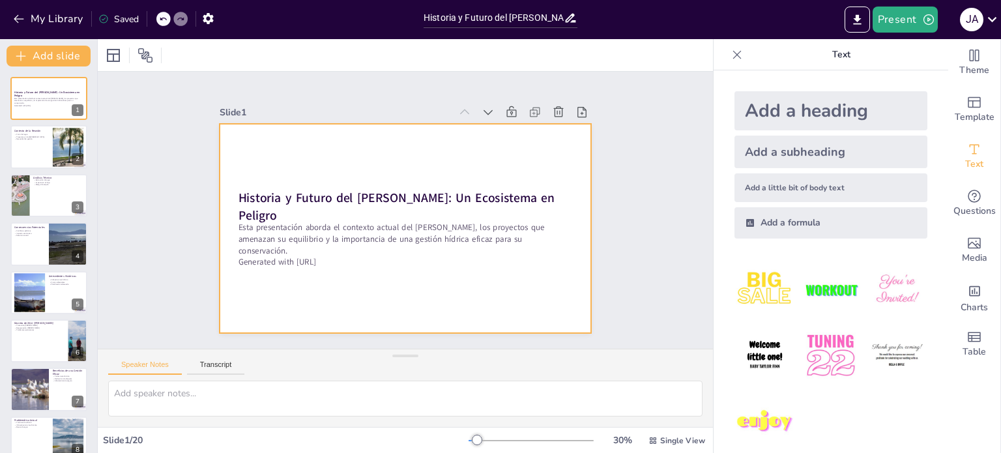
checkbox input "true"
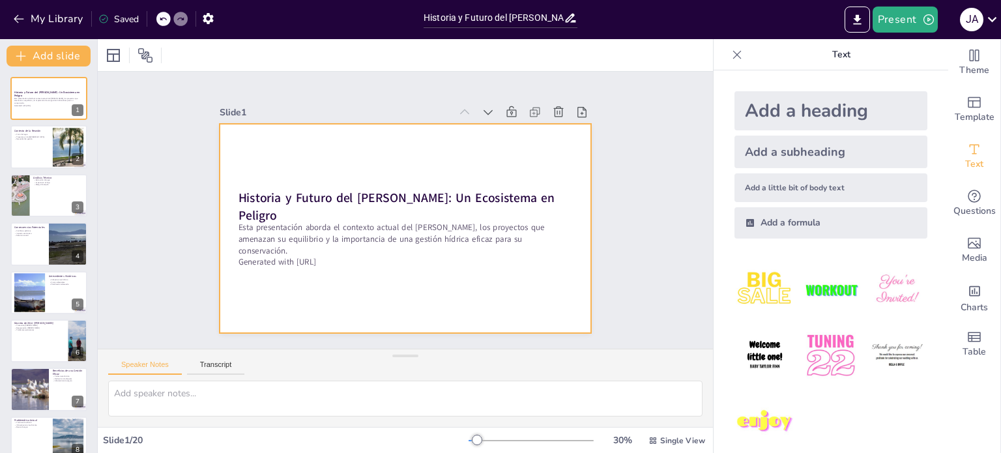
checkbox input "true"
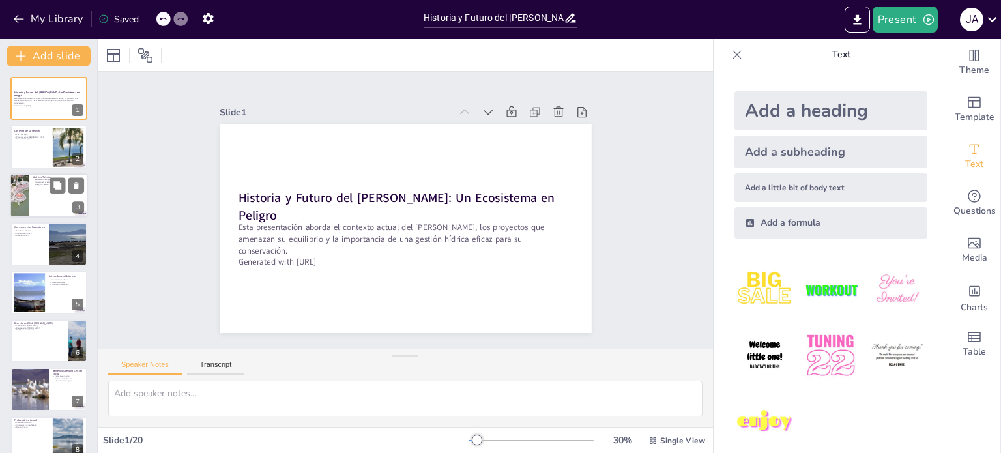
checkbox input "true"
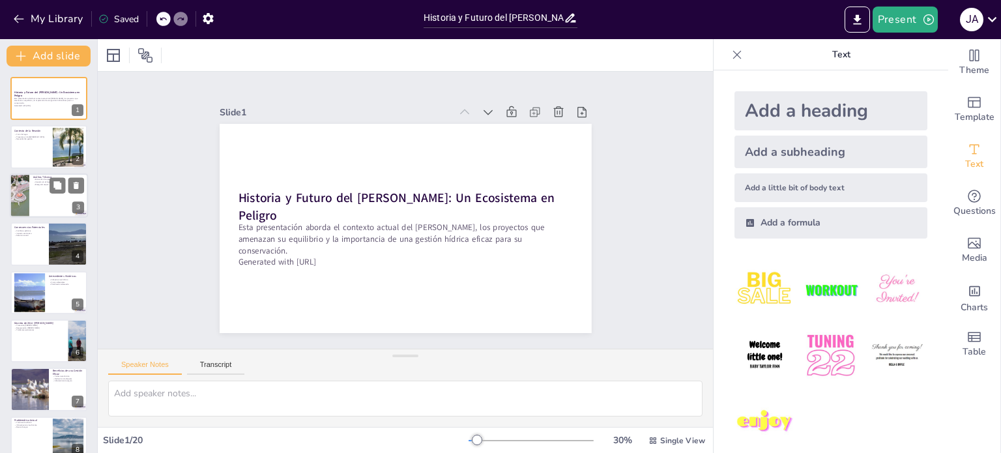
checkbox input "true"
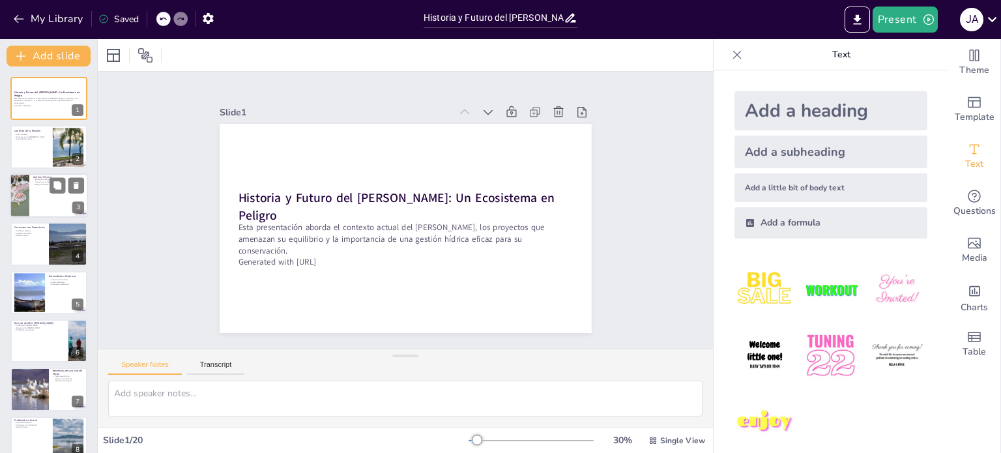
checkbox input "true"
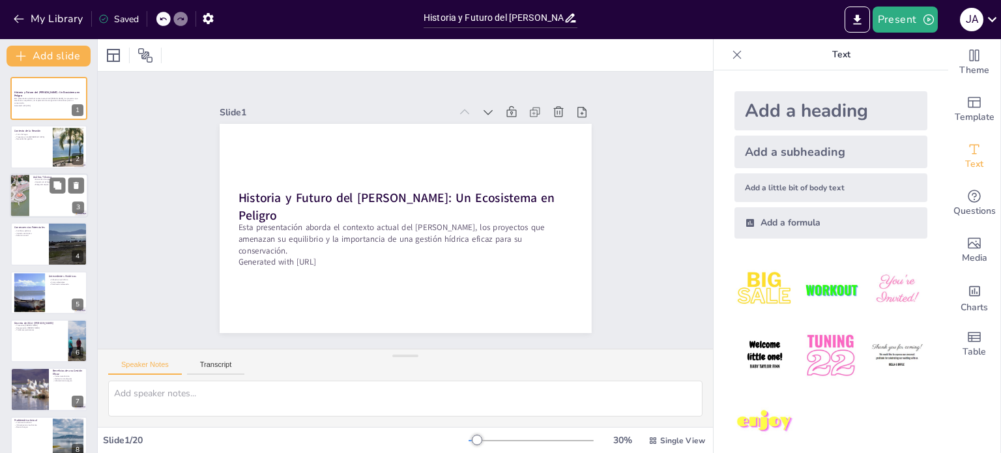
click at [47, 188] on div at bounding box center [49, 195] width 78 height 44
type textarea "La extracción de agua a través del acueducto es un tema crítico que debe ser mo…"
checkbox input "true"
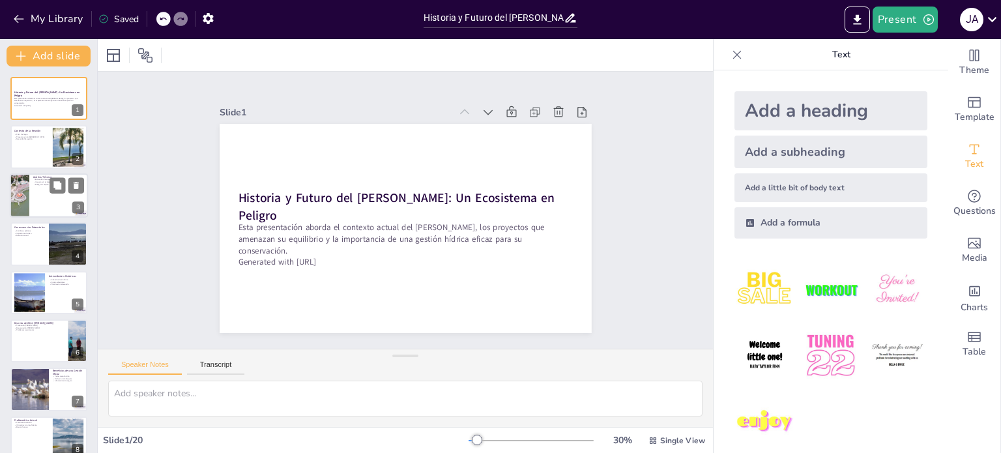
checkbox input "true"
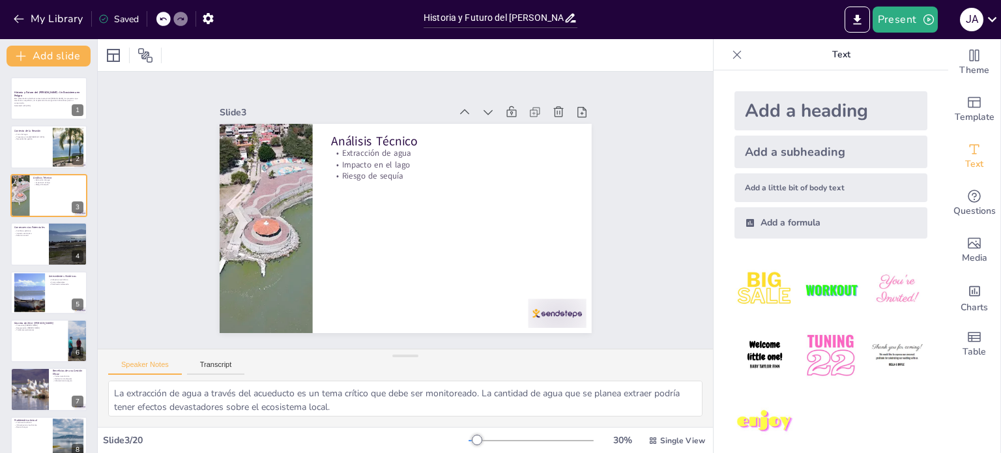
checkbox input "true"
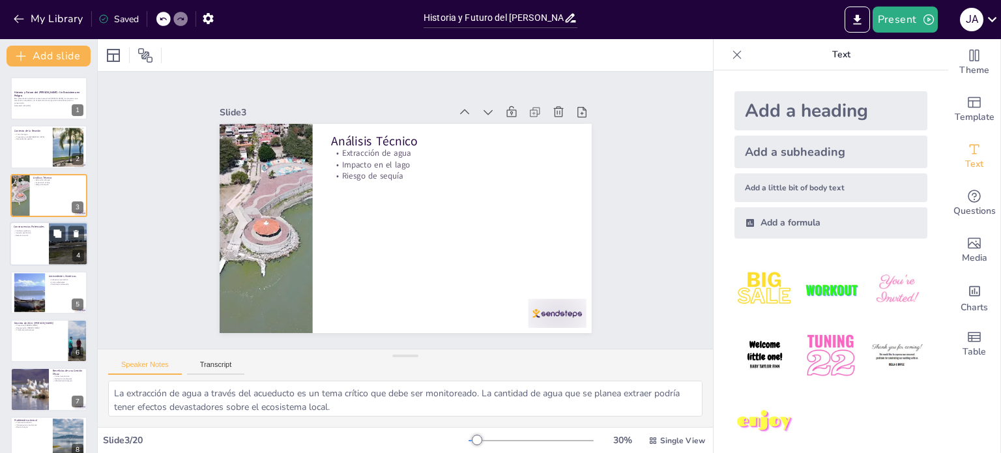
checkbox input "true"
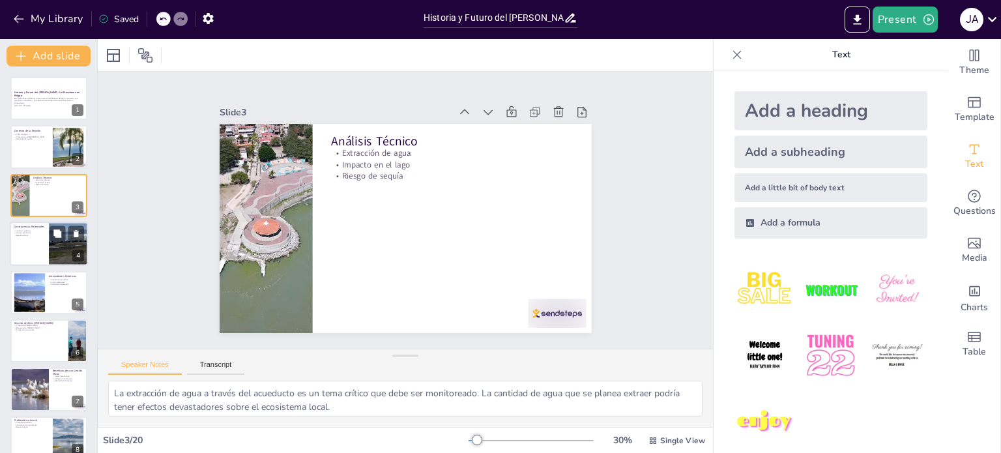
checkbox input "true"
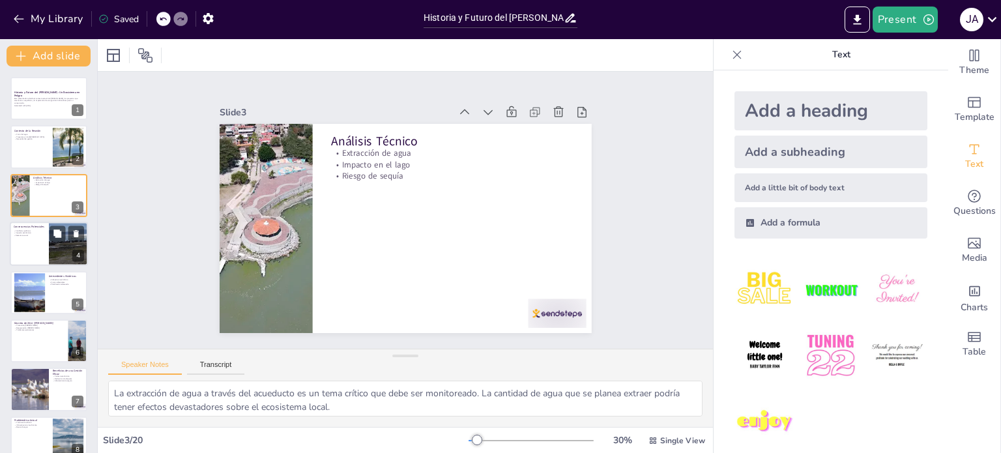
checkbox input "true"
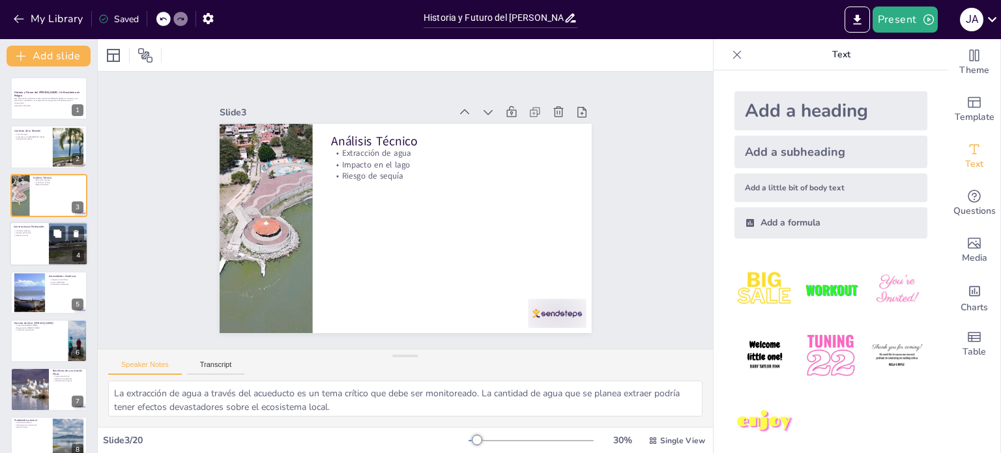
checkbox input "true"
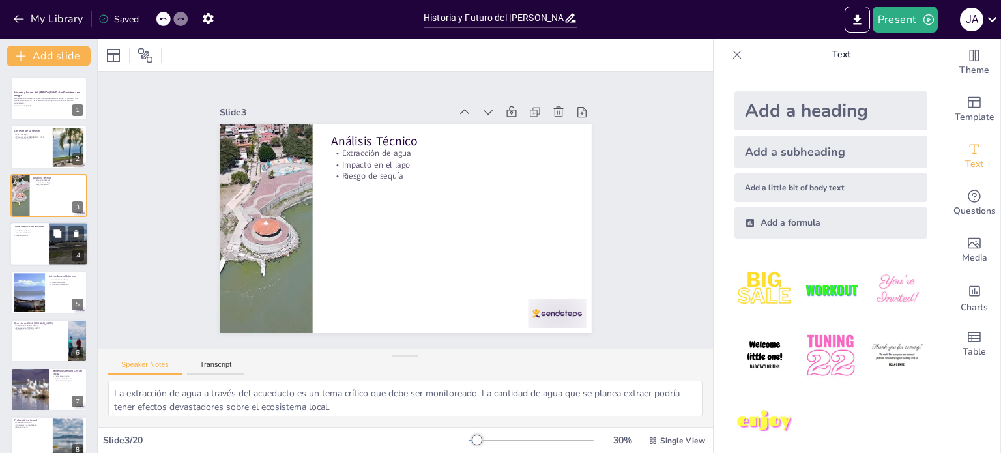
checkbox input "true"
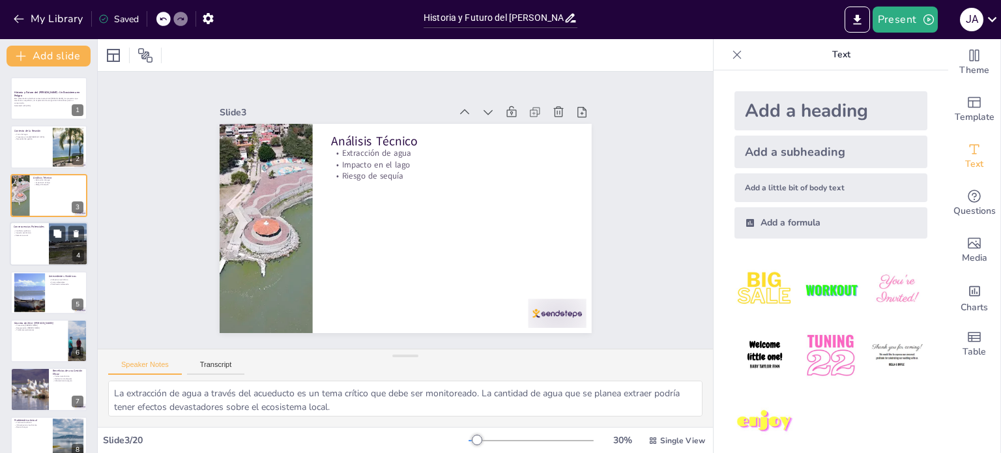
click at [39, 239] on div at bounding box center [49, 244] width 78 height 44
type textarea "Los conflictos políticos son una consecuencia directa de la competencia por rec…"
checkbox input "true"
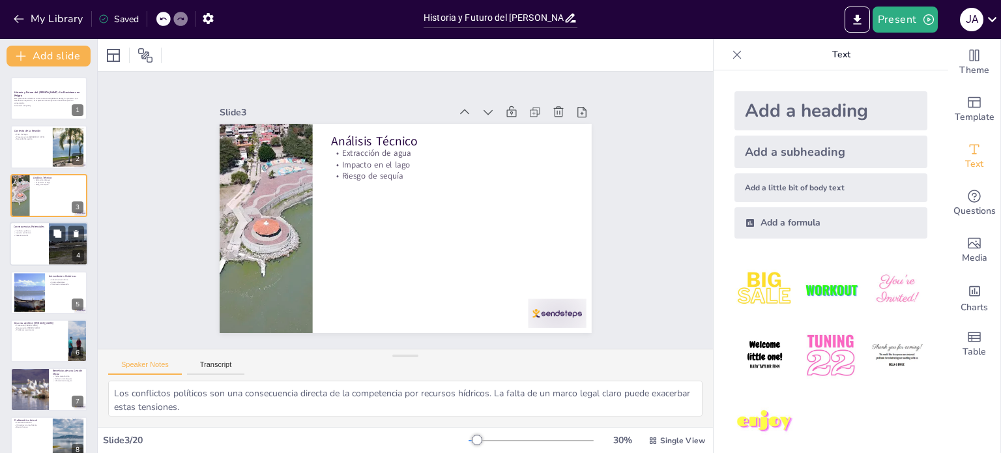
checkbox input "true"
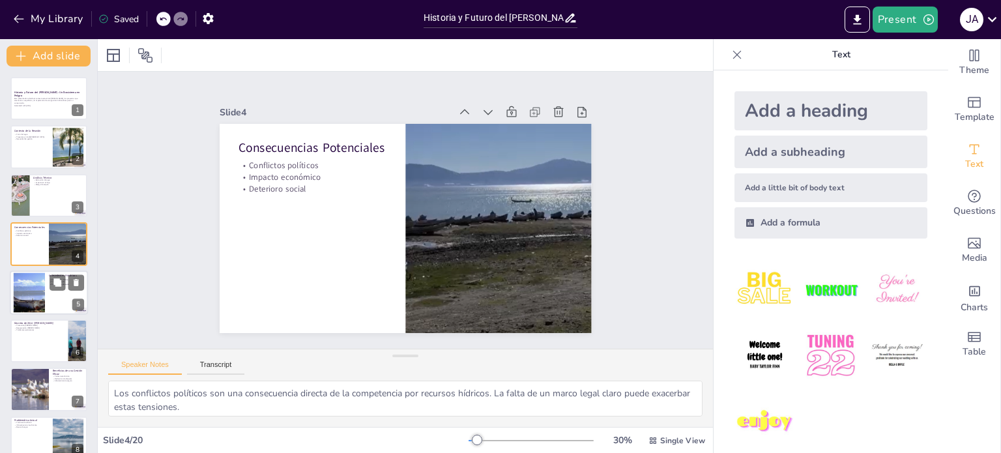
checkbox input "true"
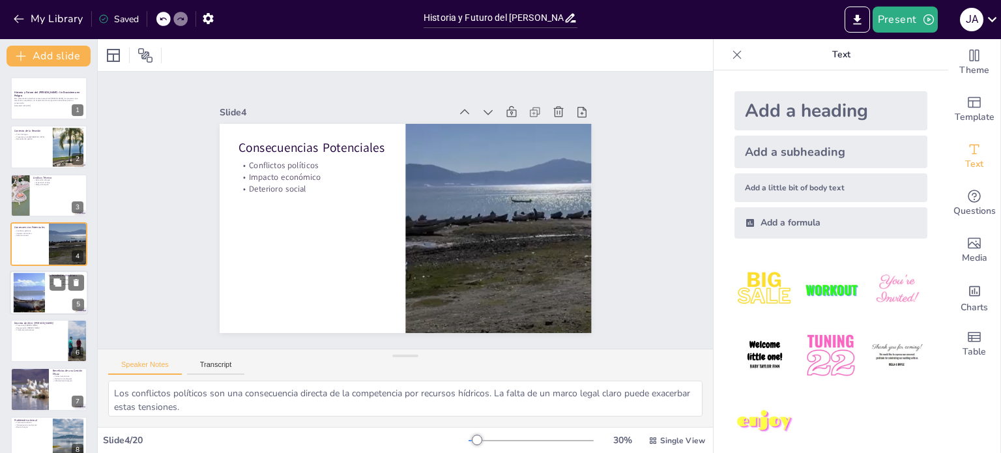
checkbox input "true"
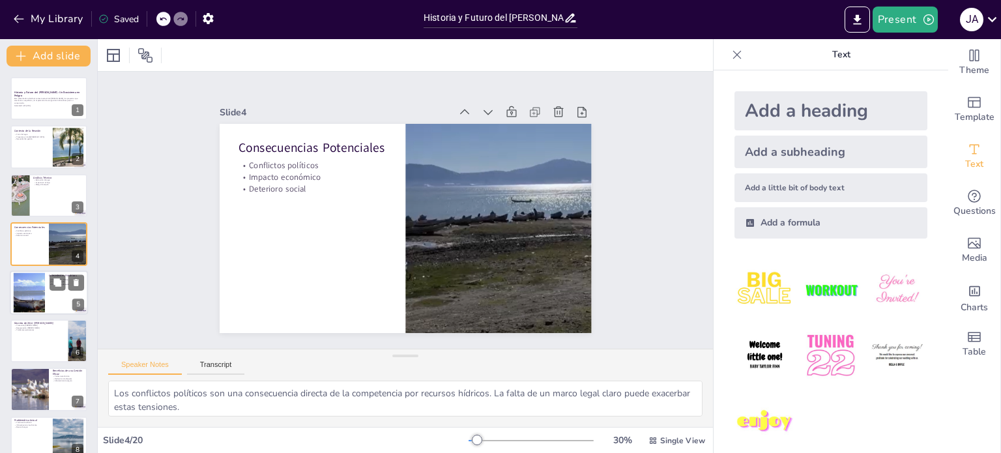
click at [39, 286] on div at bounding box center [29, 292] width 60 height 40
type textarea "La infraestructura hídrica debe ser diseñada con una visión a largo plazo. Las …"
checkbox input "true"
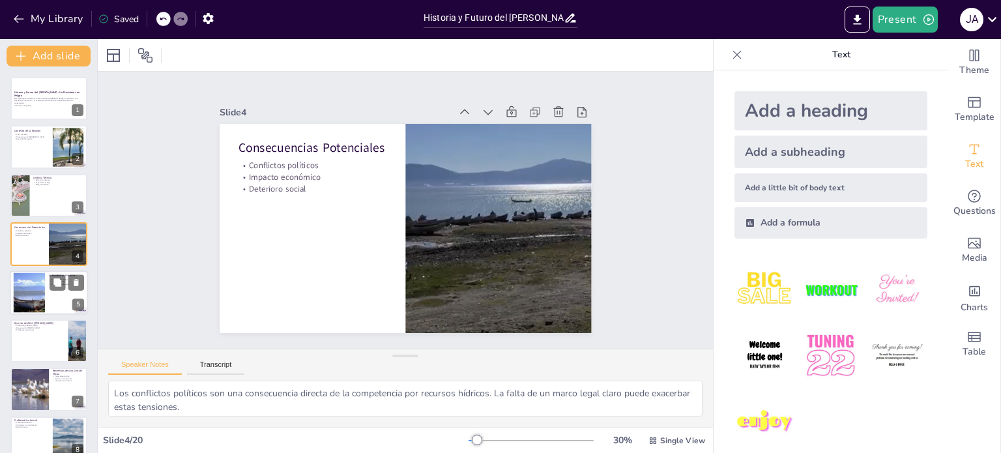
checkbox input "true"
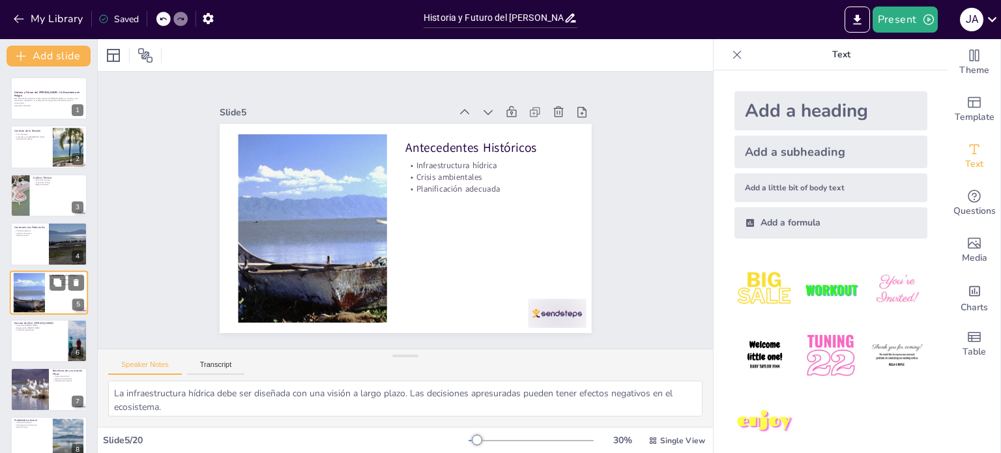
scroll to position [33, 0]
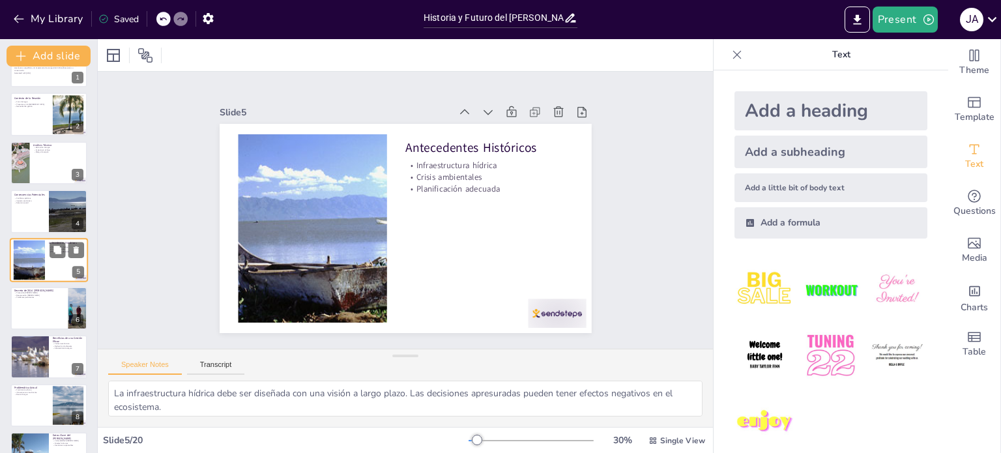
checkbox input "true"
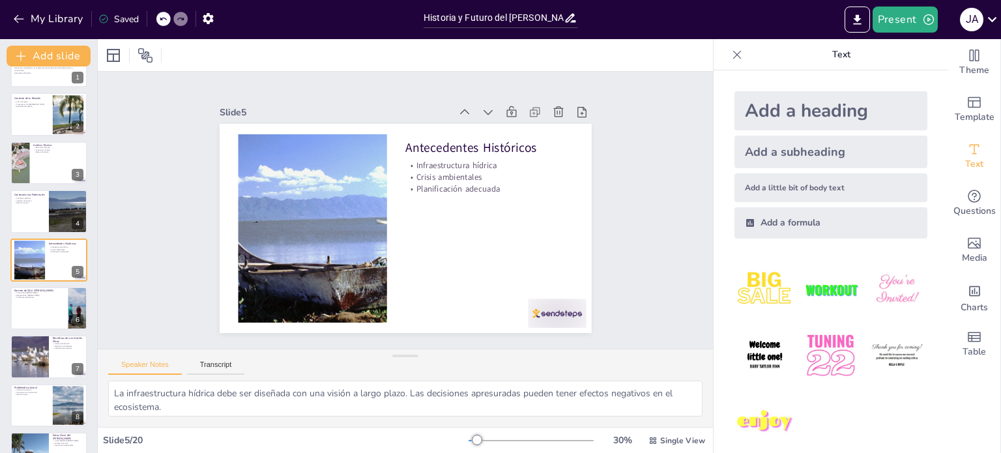
checkbox input "true"
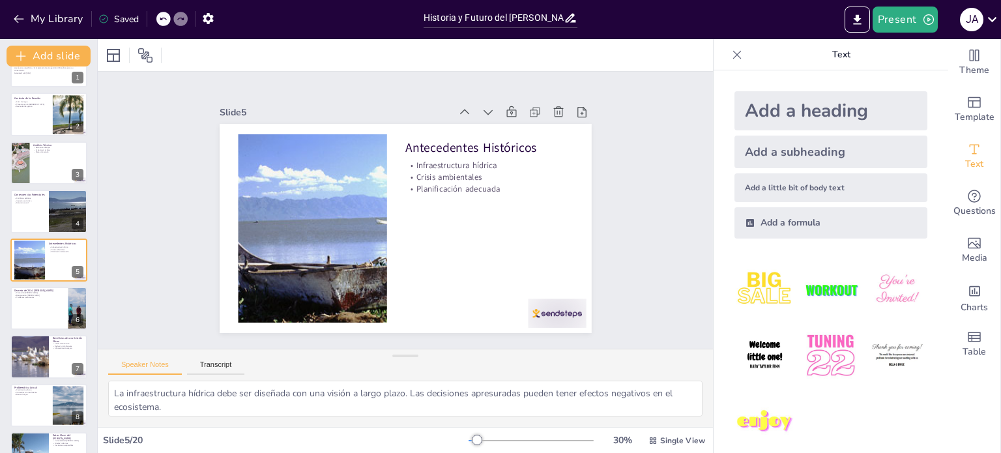
checkbox input "true"
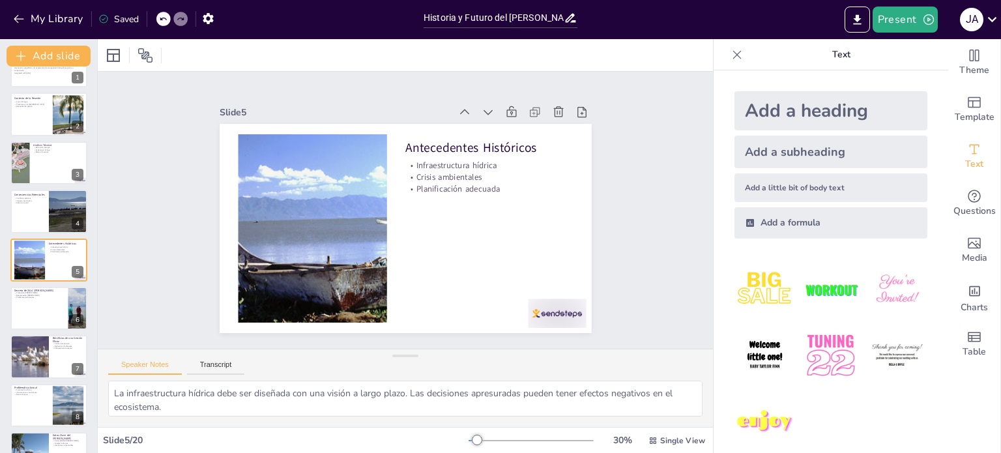
checkbox input "true"
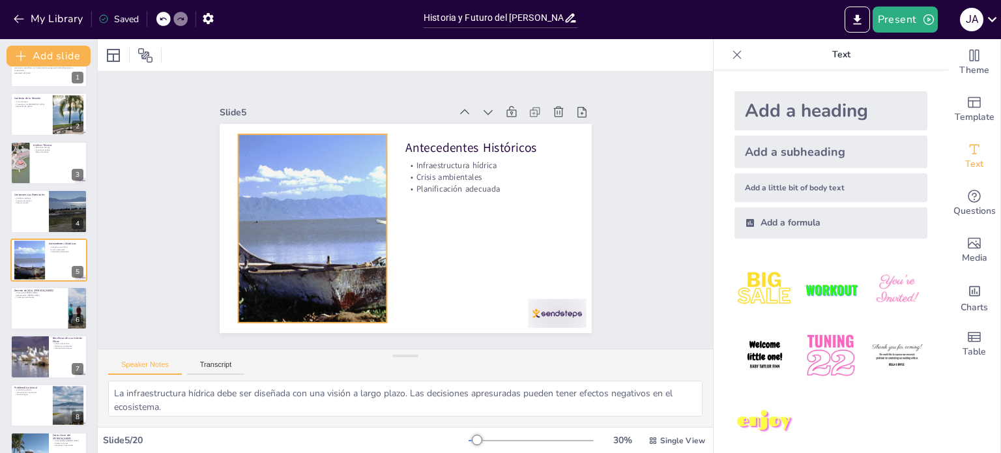
checkbox input "true"
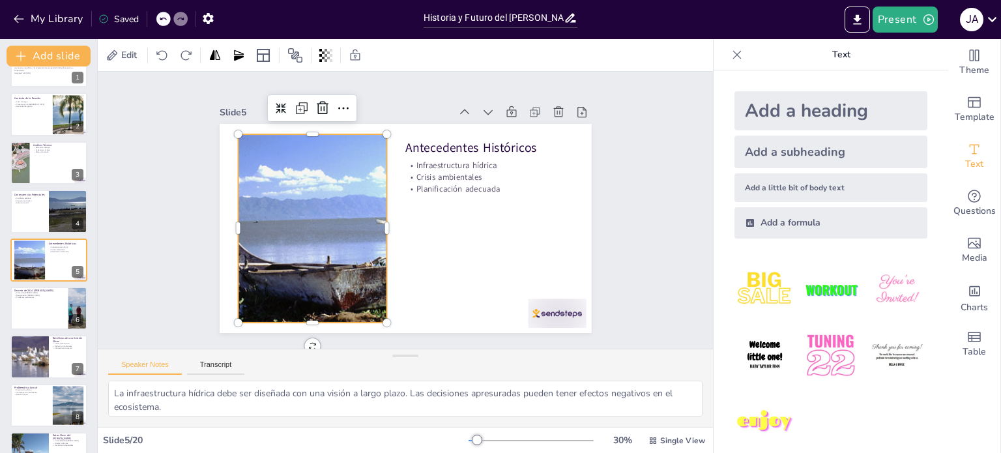
click at [317, 201] on div at bounding box center [397, 115] width 217 height 301
checkbox input "true"
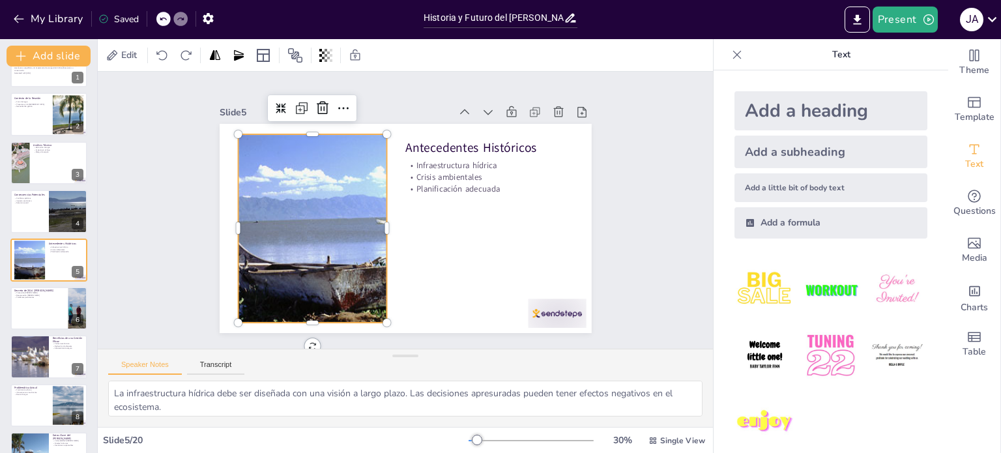
checkbox input "true"
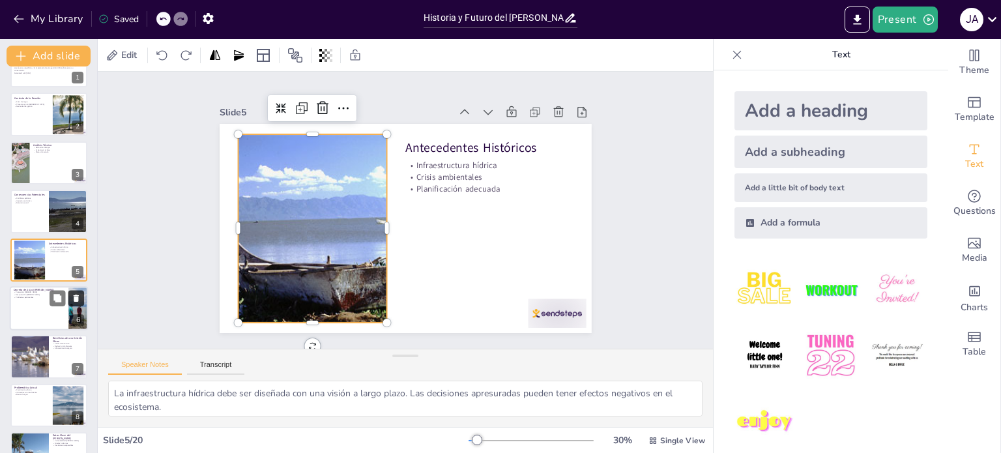
checkbox input "true"
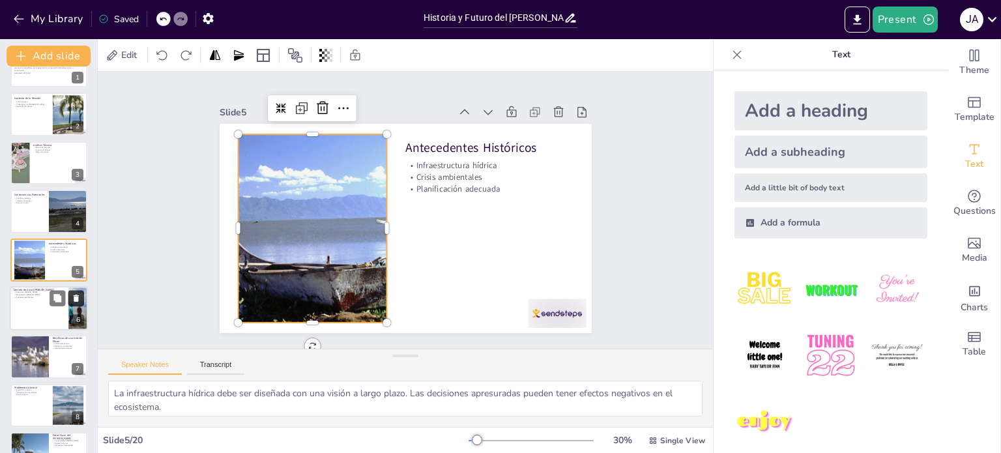
checkbox input "true"
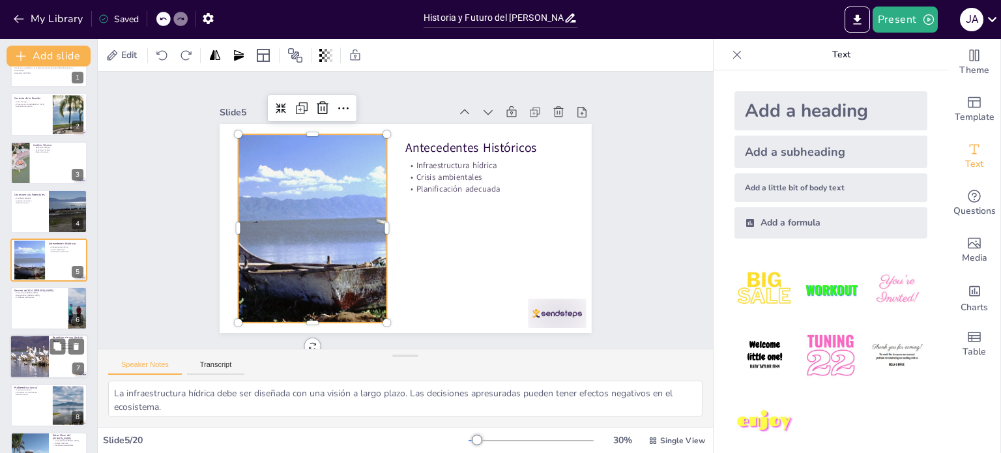
checkbox input "true"
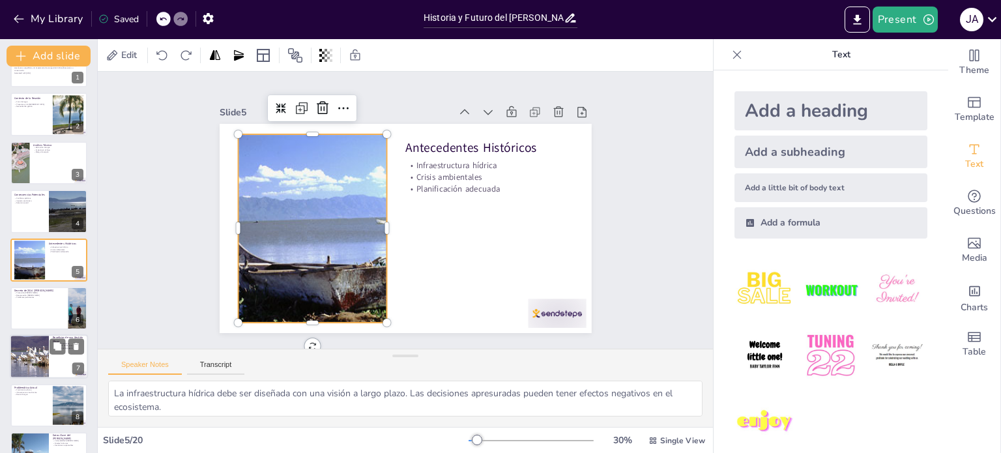
checkbox input "true"
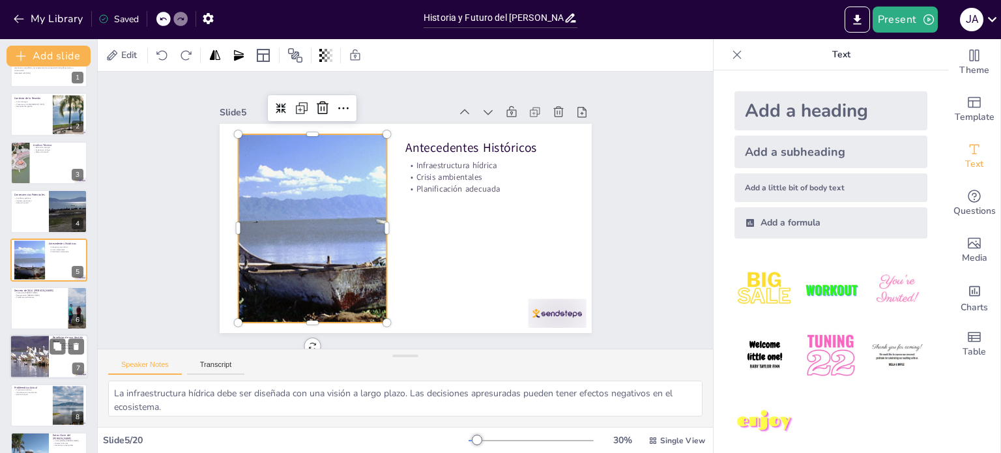
checkbox input "true"
click at [16, 353] on div at bounding box center [29, 357] width 66 height 44
type textarea "La certeza económica es vital para atraer inversiones. Una gestión adecuada del…"
checkbox input "true"
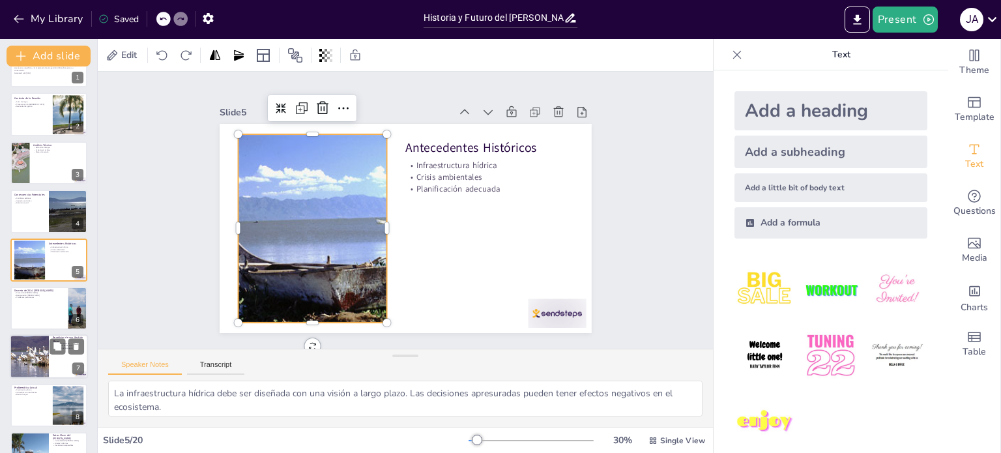
checkbox input "true"
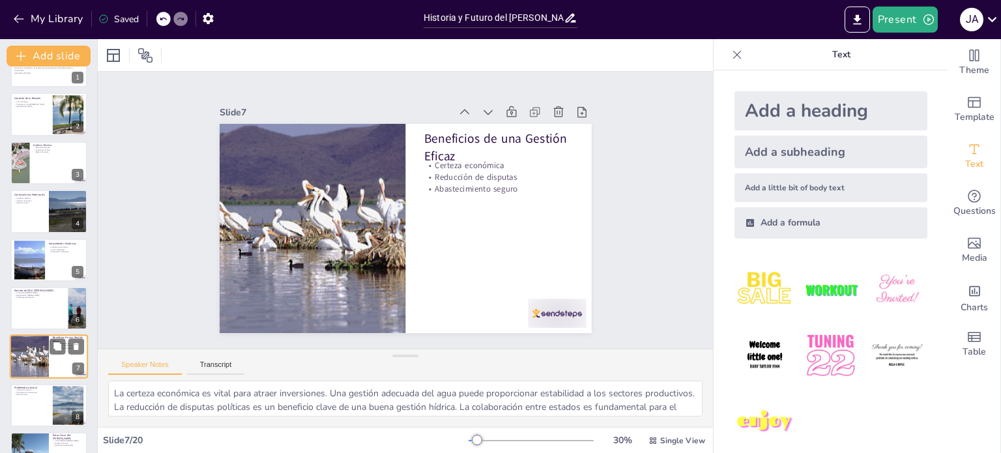
scroll to position [130, 0]
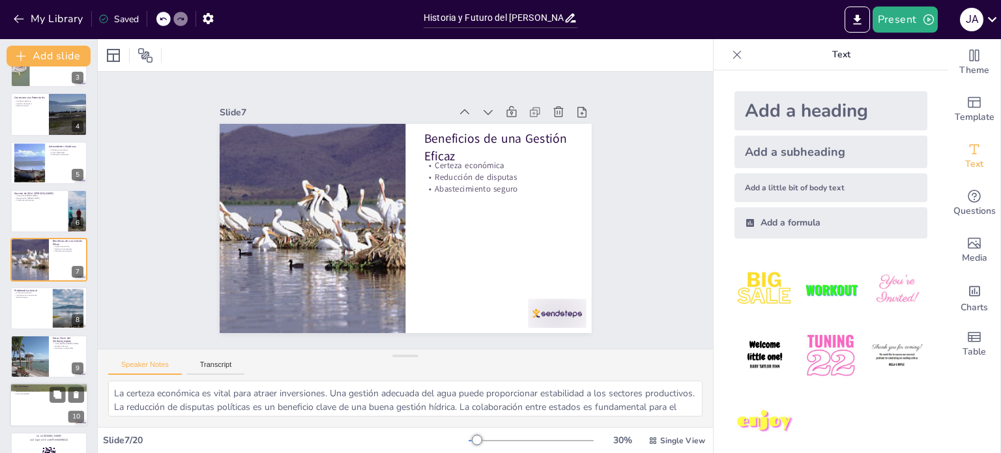
checkbox input "true"
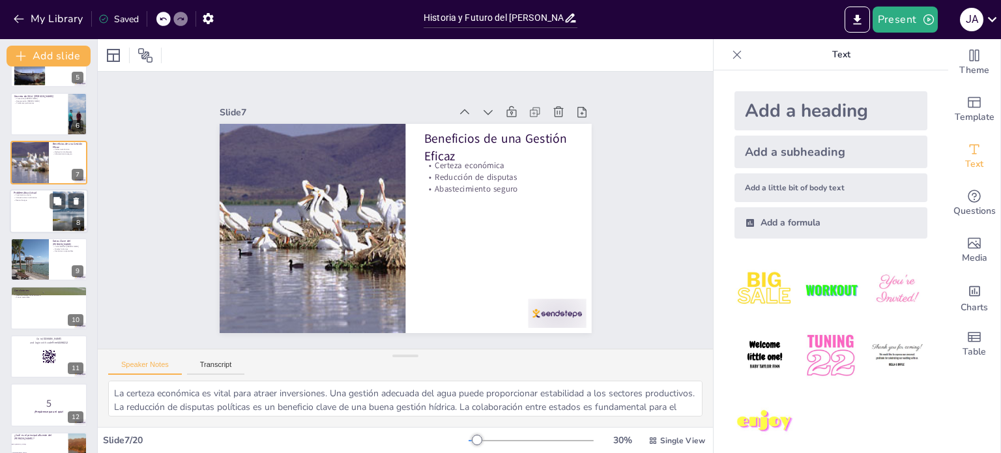
scroll to position [244, 0]
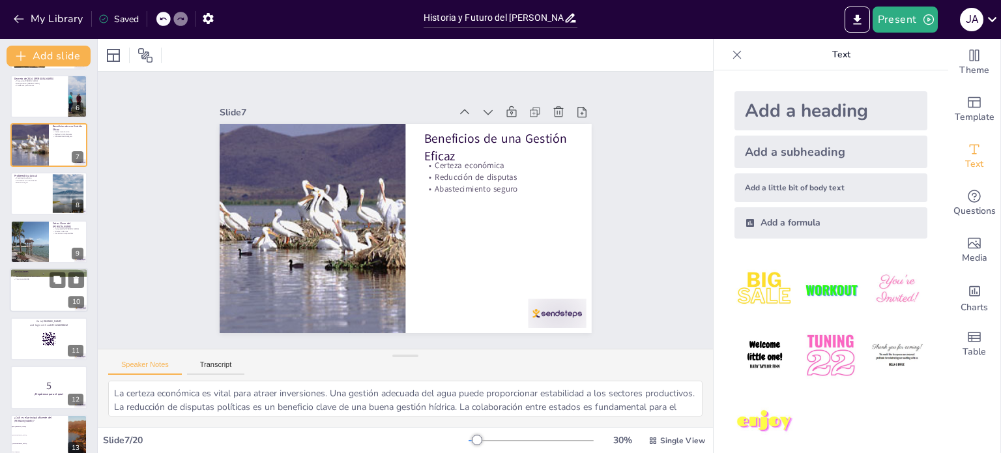
click at [38, 274] on p "Gestión integral" at bounding box center [49, 274] width 70 height 3
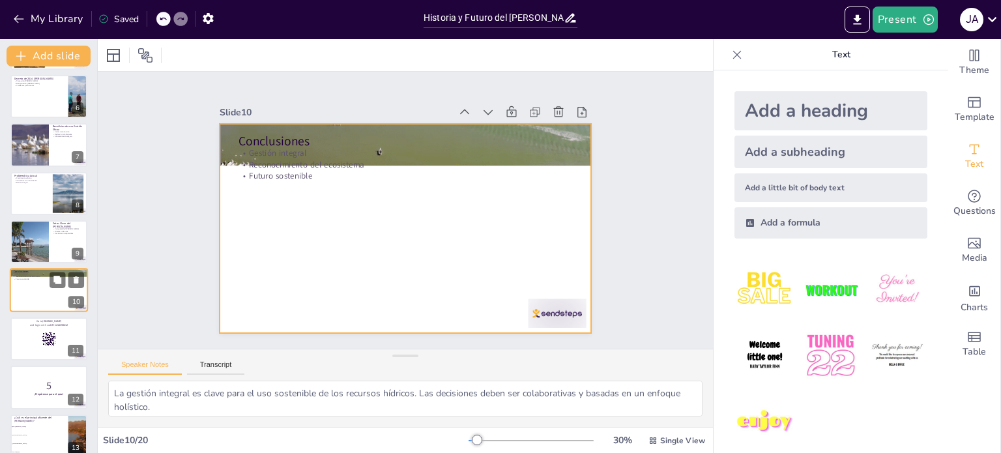
scroll to position [275, 0]
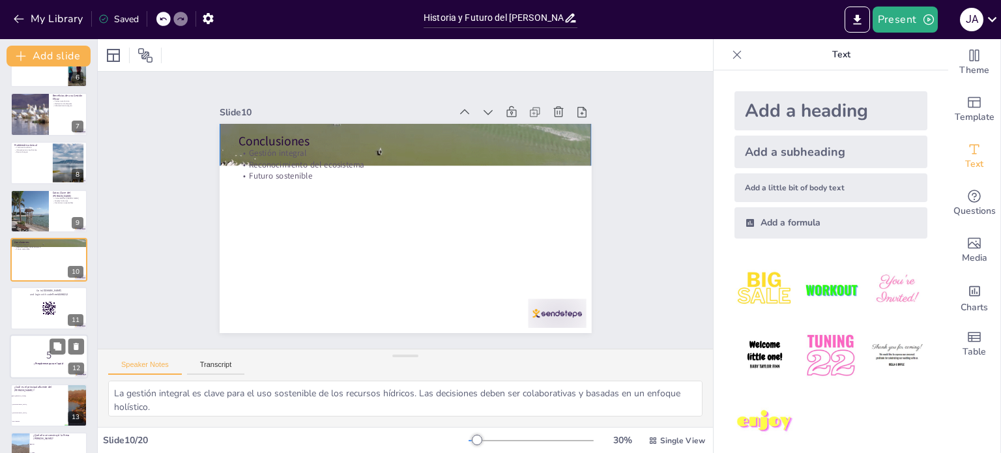
click at [33, 345] on div at bounding box center [49, 356] width 78 height 44
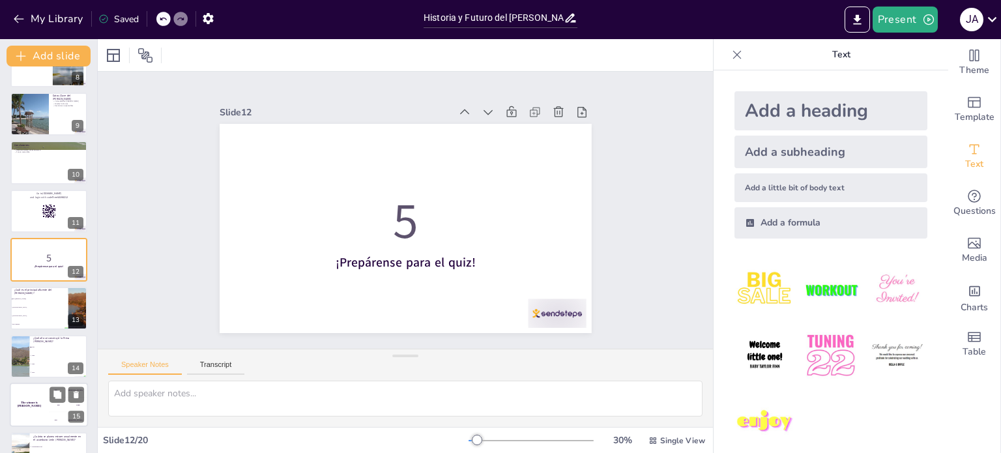
click at [34, 398] on div "The winner is Niels 🏆" at bounding box center [29, 405] width 39 height 44
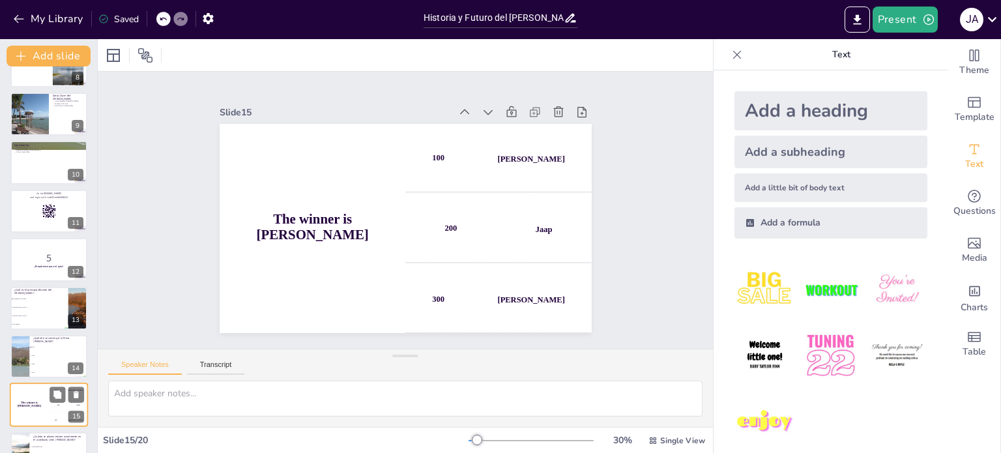
scroll to position [517, 0]
